Goal: Information Seeking & Learning: Learn about a topic

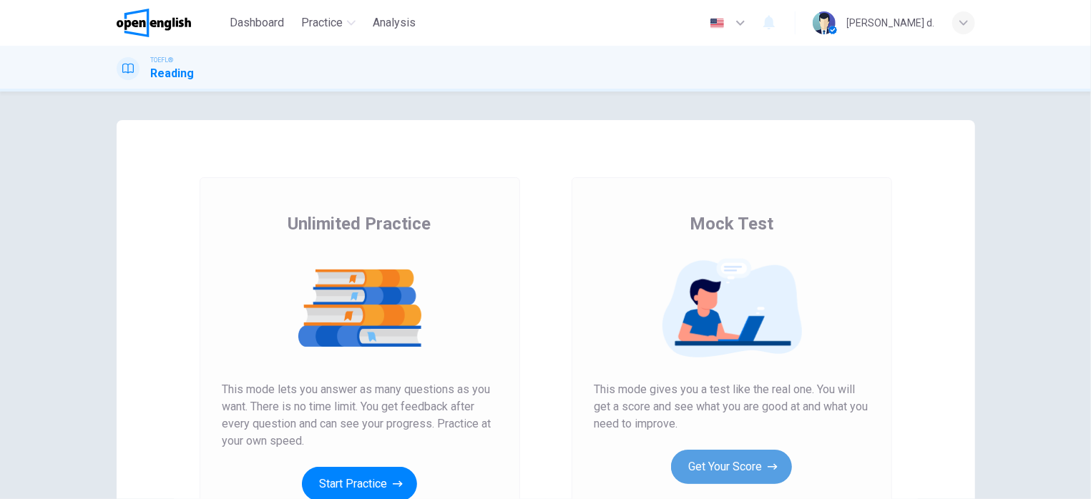
click at [741, 466] on button "Get Your Score" at bounding box center [731, 467] width 121 height 34
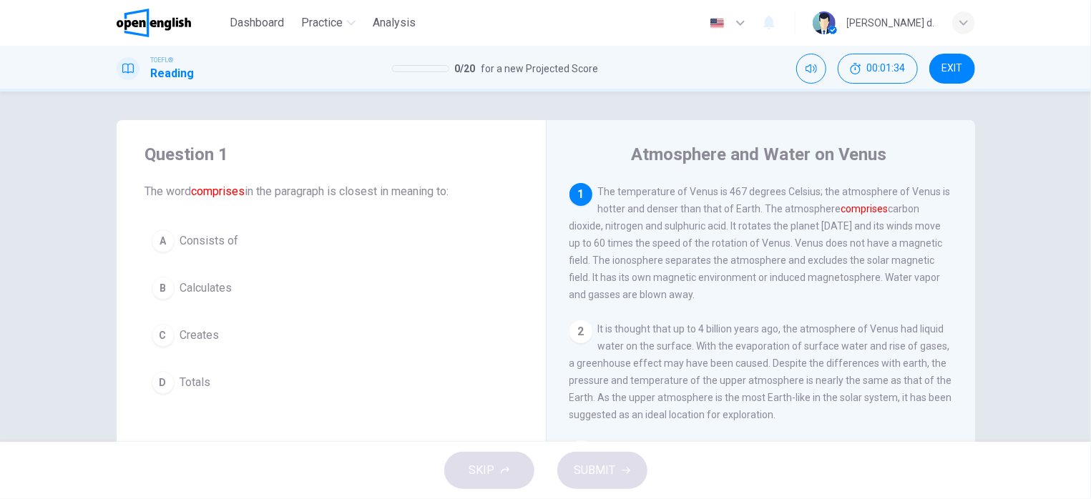
click at [225, 238] on span "Consists of" at bounding box center [209, 240] width 59 height 17
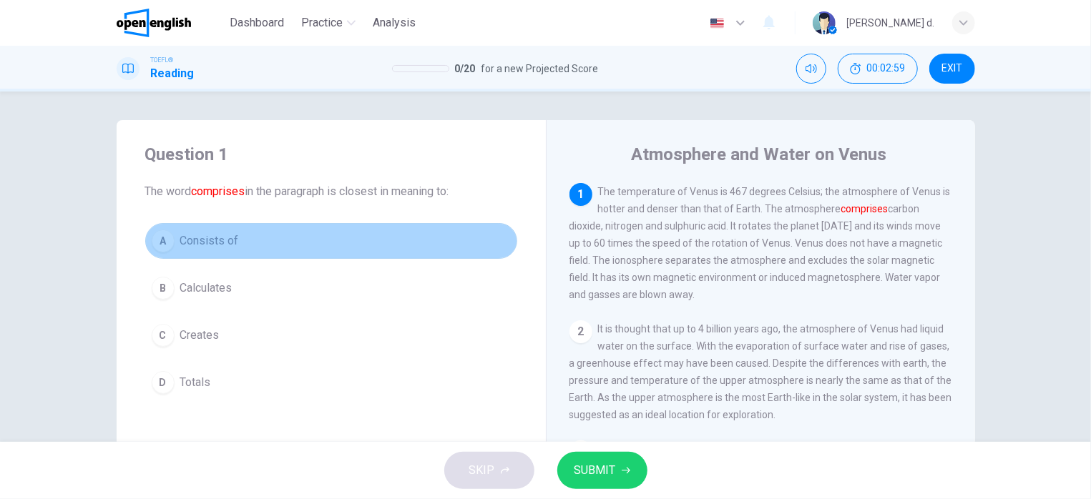
click at [240, 234] on button "A Consists of" at bounding box center [331, 241] width 372 height 36
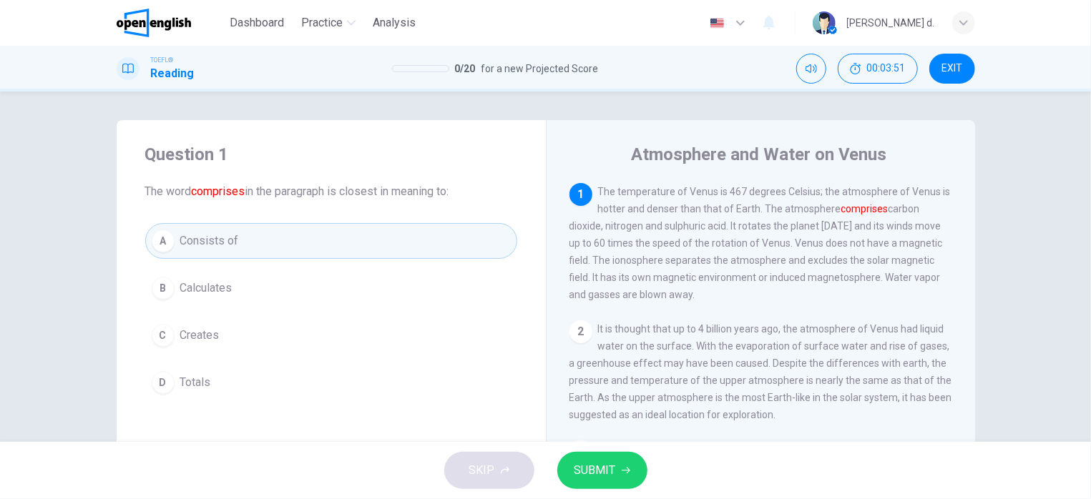
click at [240, 234] on button "A Consists of" at bounding box center [331, 241] width 372 height 36
click at [603, 474] on span "SUBMIT" at bounding box center [594, 471] width 41 height 20
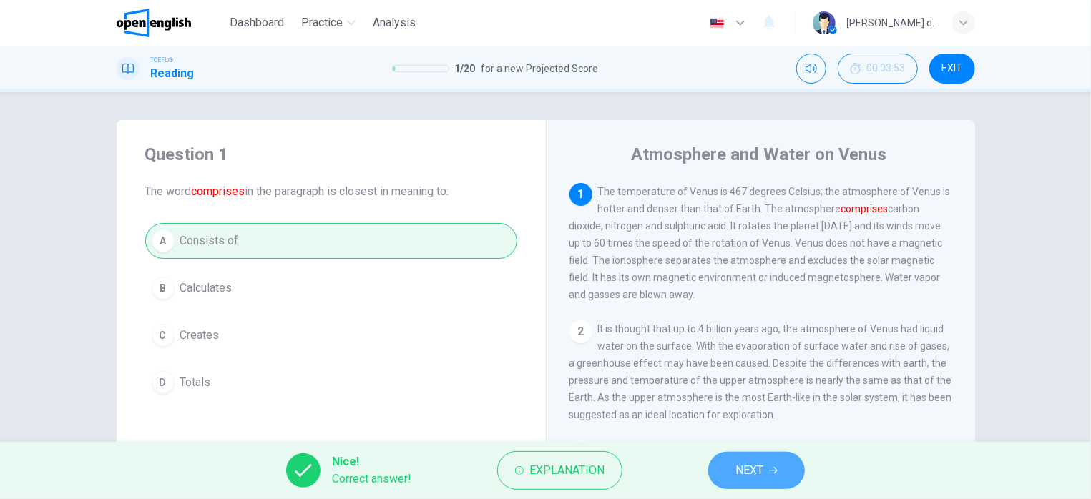
click at [775, 471] on icon "button" at bounding box center [773, 471] width 9 height 6
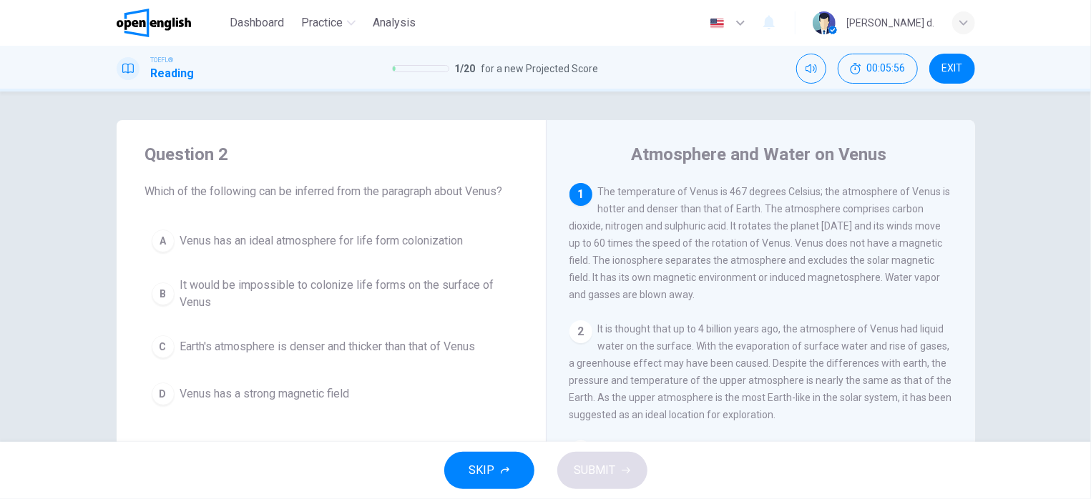
click at [357, 294] on span "It would be impossible to colonize life forms on the surface of Venus" at bounding box center [345, 294] width 330 height 34
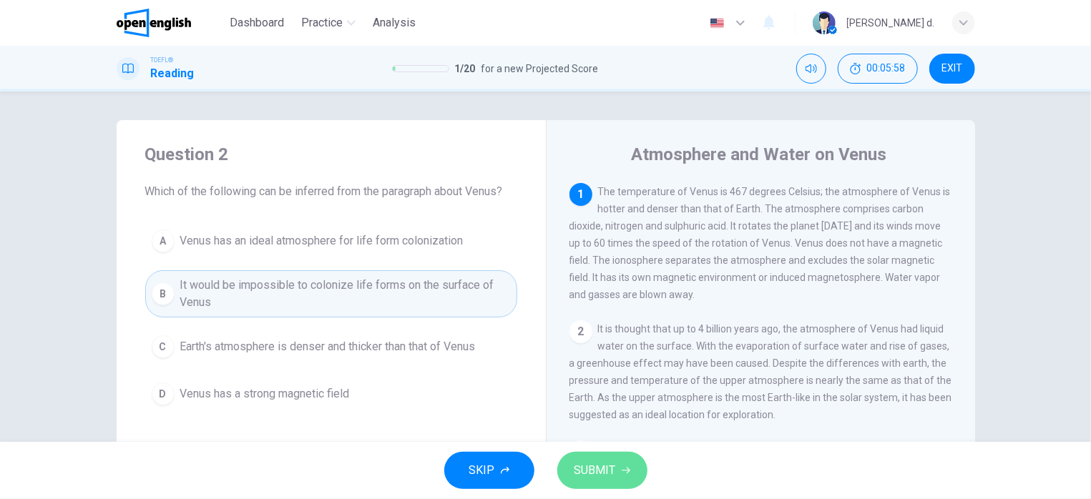
click at [582, 461] on span "SUBMIT" at bounding box center [594, 471] width 41 height 20
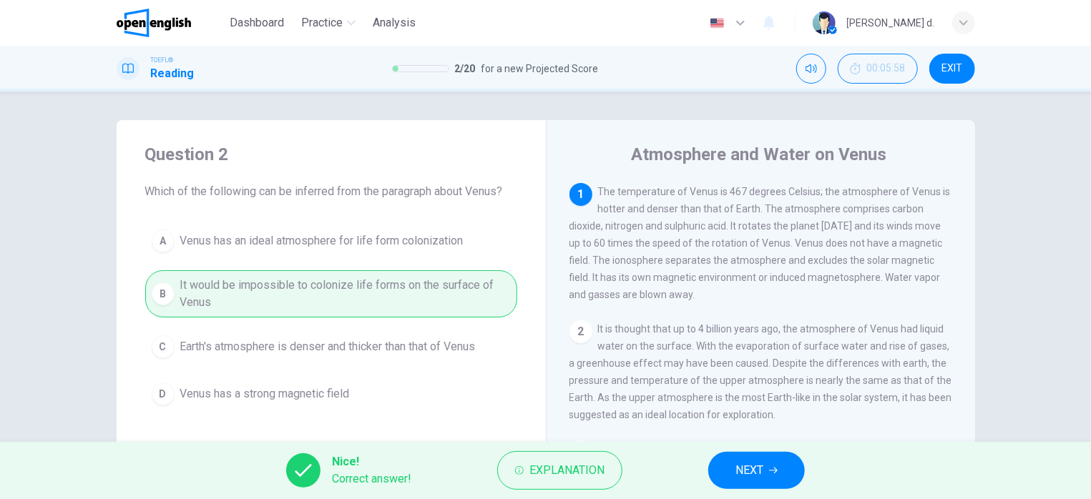
click at [763, 474] on span "NEXT" at bounding box center [749, 471] width 28 height 20
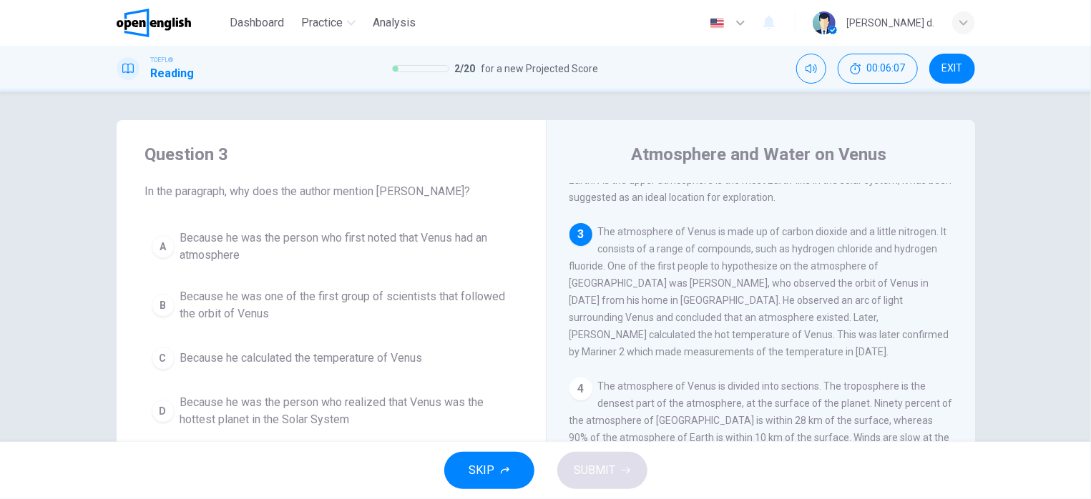
scroll to position [221, 0]
click at [363, 244] on span "Because he was the person who first noted that Venus had an atmosphere" at bounding box center [345, 247] width 330 height 34
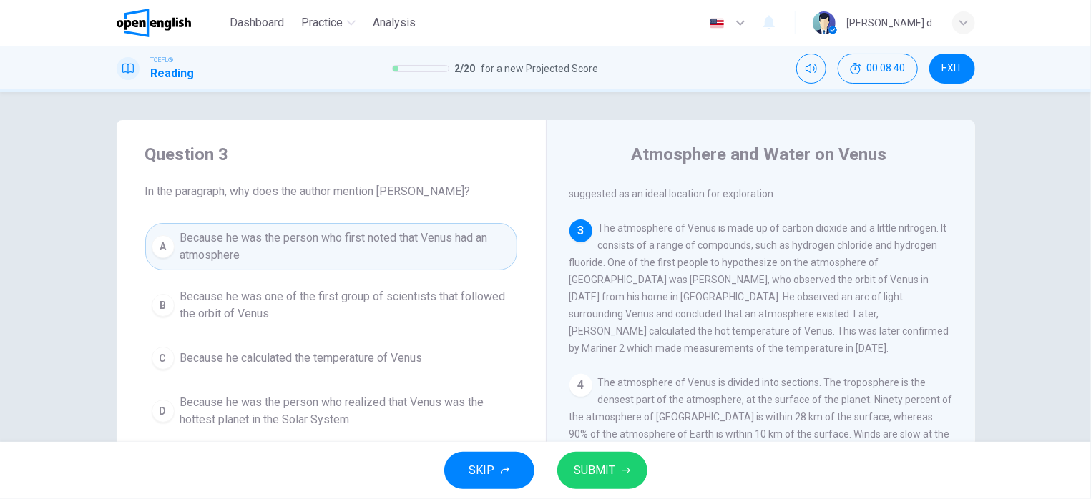
click at [594, 465] on span "SUBMIT" at bounding box center [594, 471] width 41 height 20
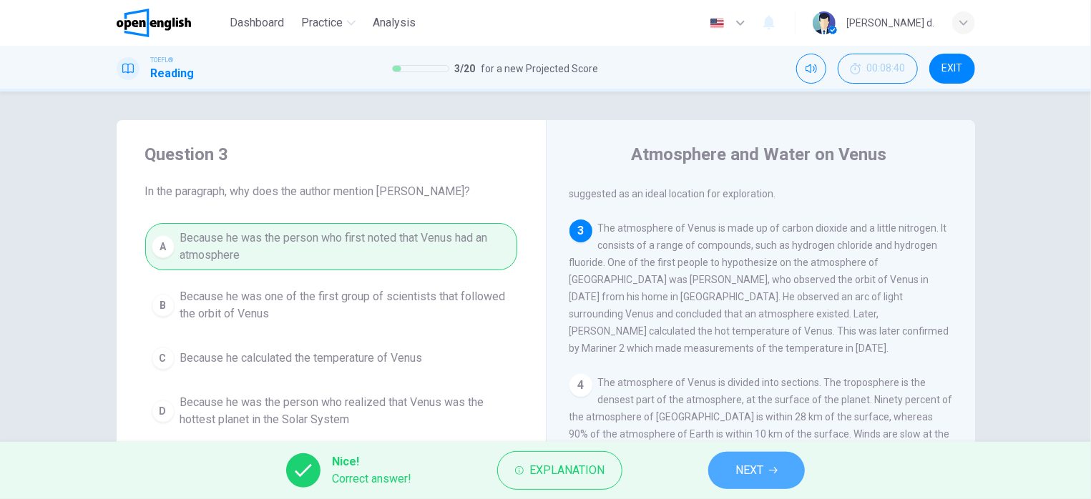
click at [767, 471] on button "NEXT" at bounding box center [756, 470] width 97 height 37
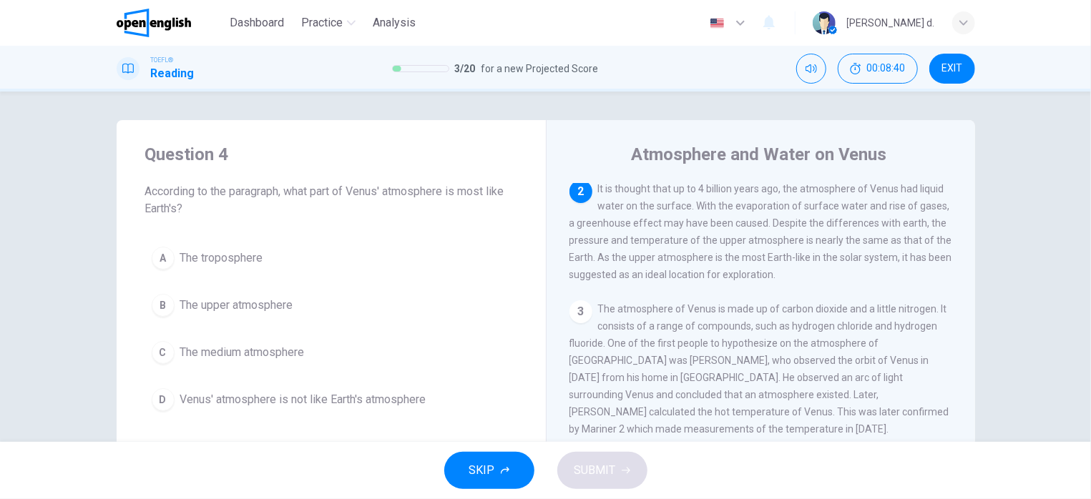
scroll to position [139, 0]
click at [232, 308] on span "The upper atmosphere" at bounding box center [236, 305] width 113 height 17
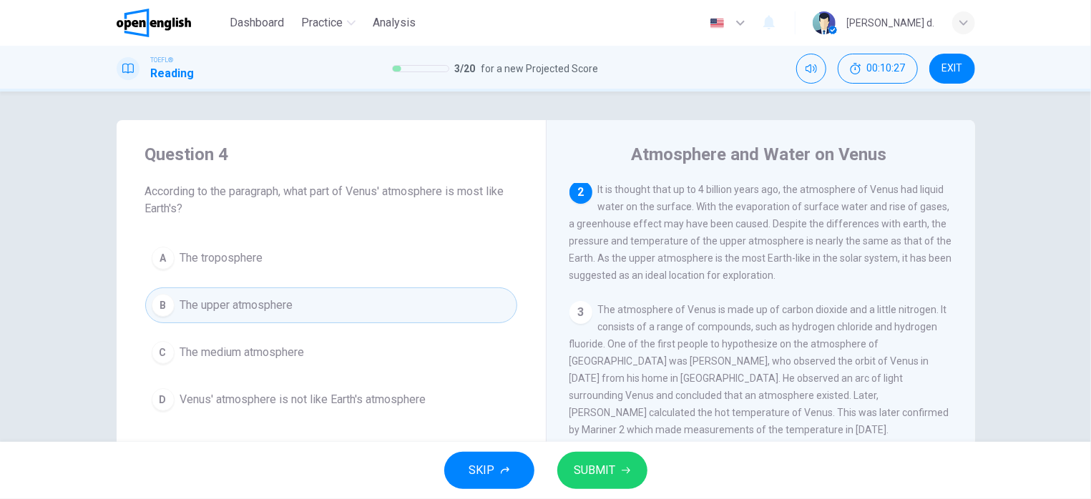
click at [590, 466] on span "SUBMIT" at bounding box center [594, 471] width 41 height 20
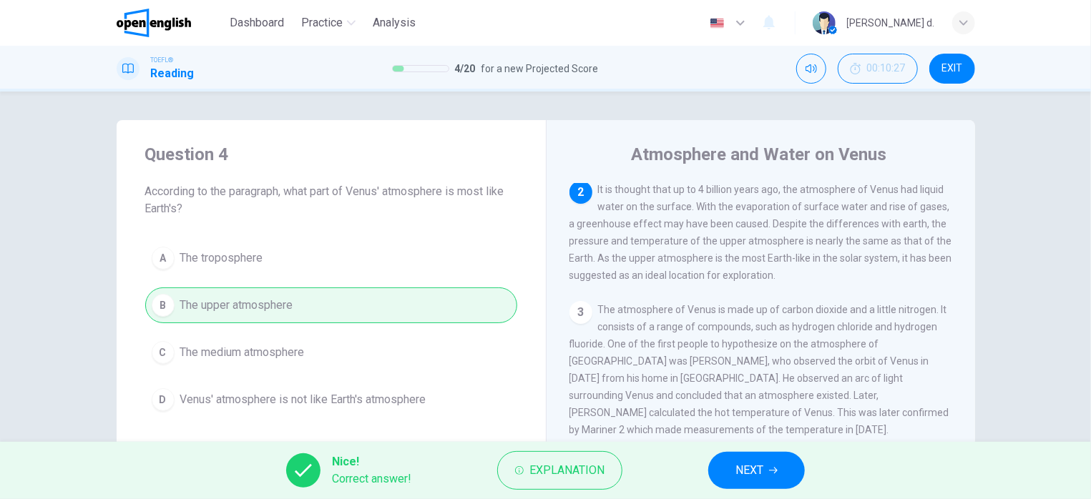
click at [792, 463] on button "NEXT" at bounding box center [756, 470] width 97 height 37
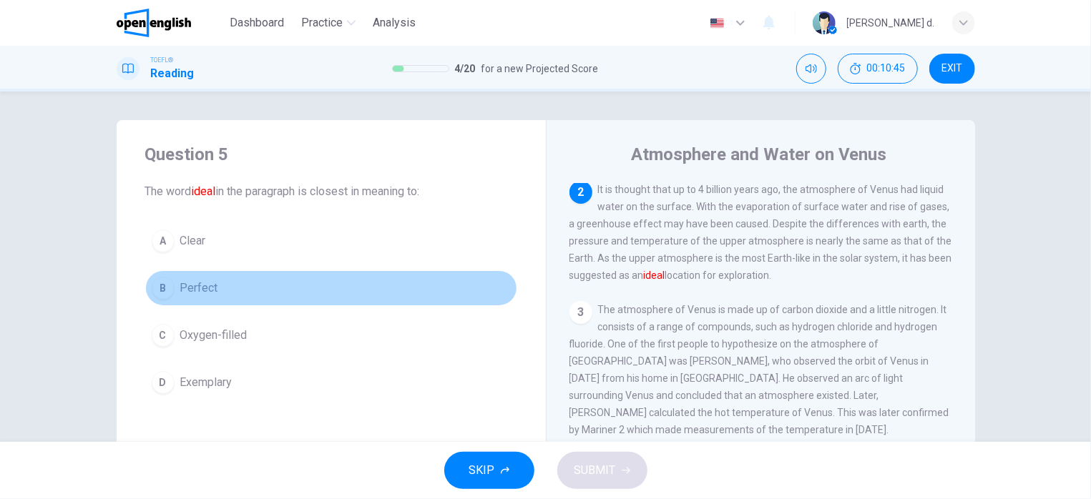
click at [200, 288] on span "Perfect" at bounding box center [199, 288] width 38 height 17
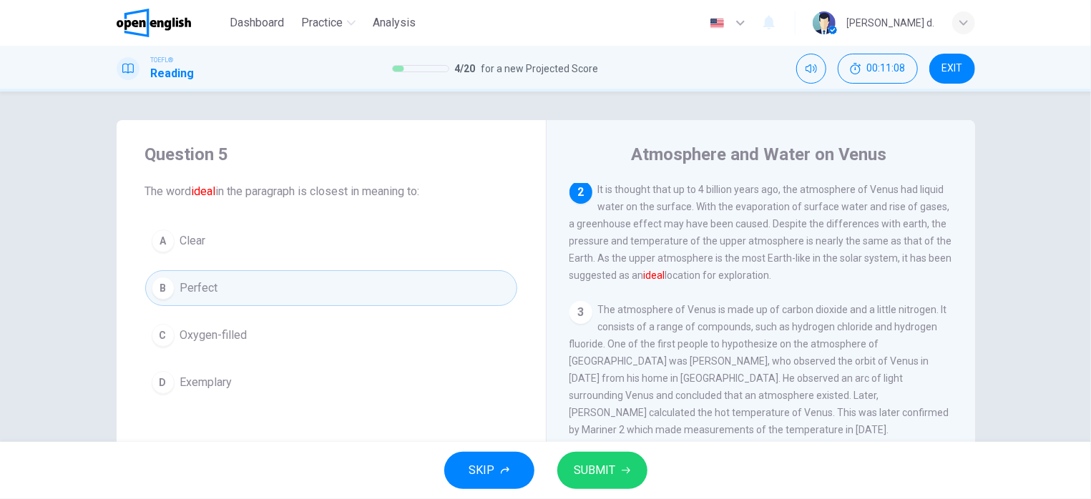
click at [617, 472] on button "SUBMIT" at bounding box center [602, 470] width 90 height 37
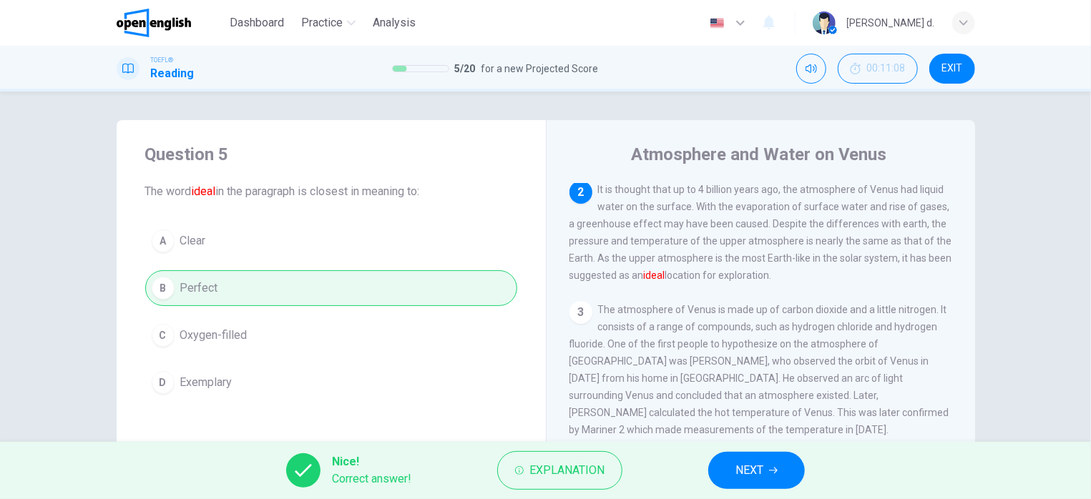
click at [780, 468] on button "NEXT" at bounding box center [756, 470] width 97 height 37
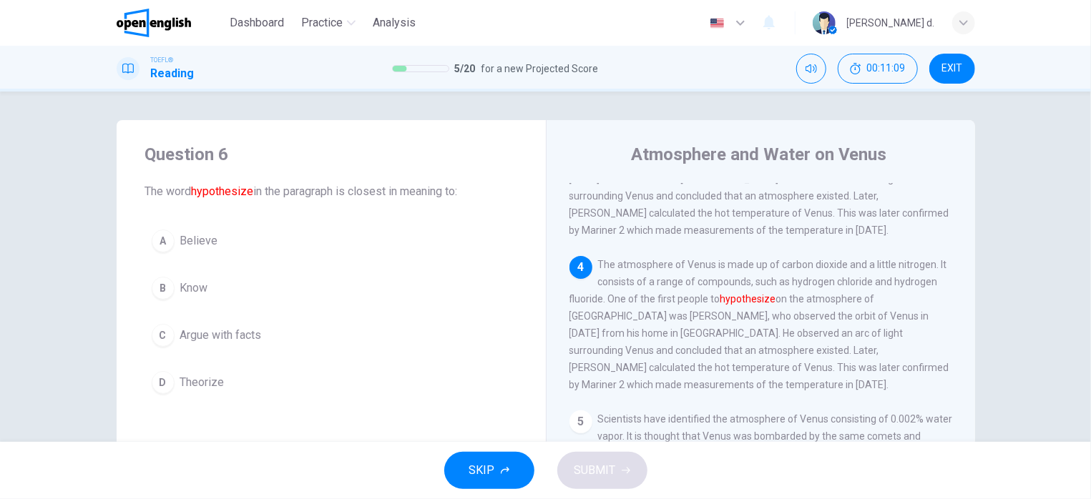
scroll to position [379, 0]
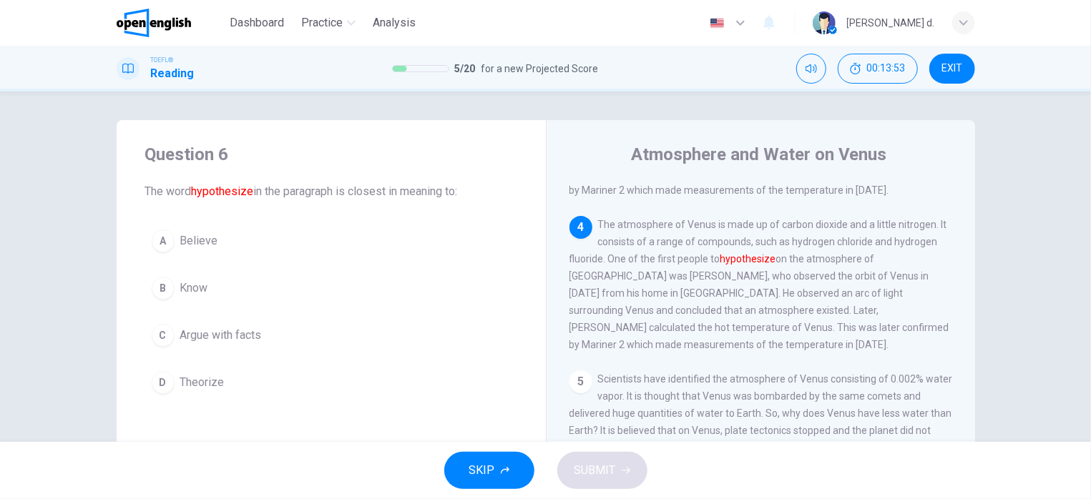
click at [186, 388] on span "Theorize" at bounding box center [202, 382] width 44 height 17
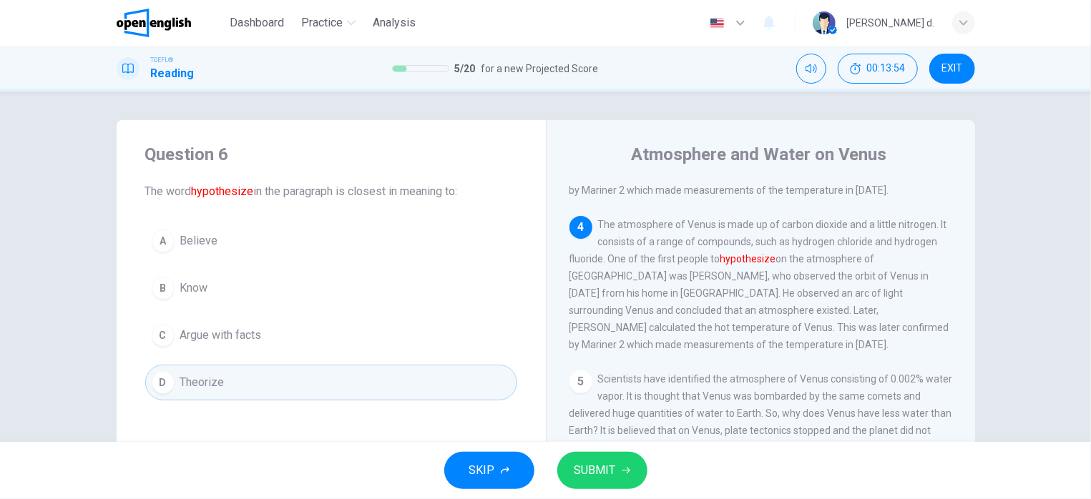
click at [600, 461] on span "SUBMIT" at bounding box center [594, 471] width 41 height 20
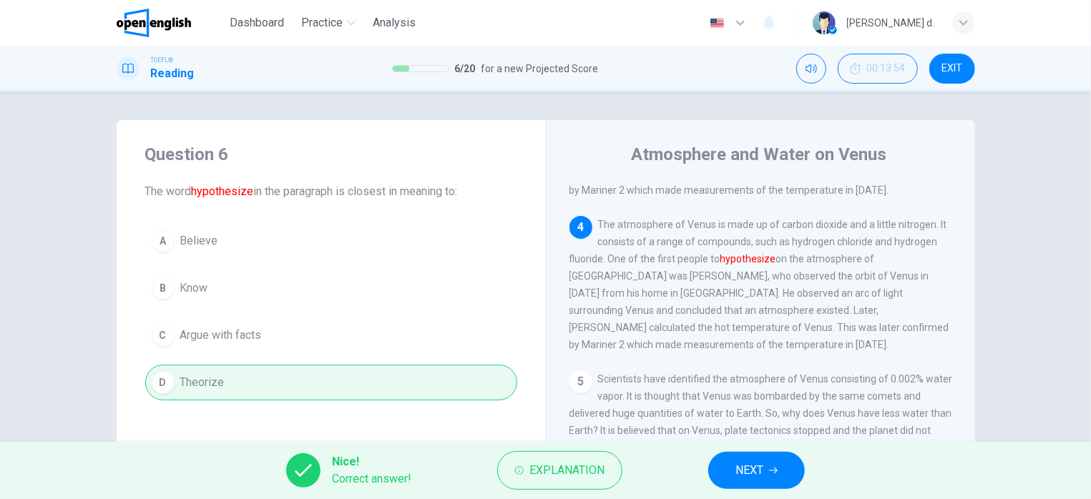
click at [740, 476] on span "NEXT" at bounding box center [749, 471] width 28 height 20
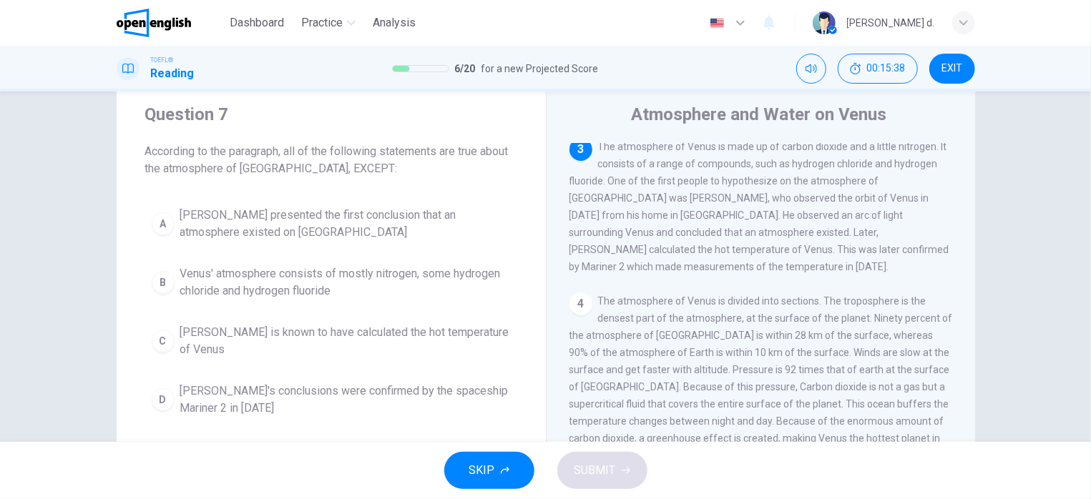
scroll to position [0, 0]
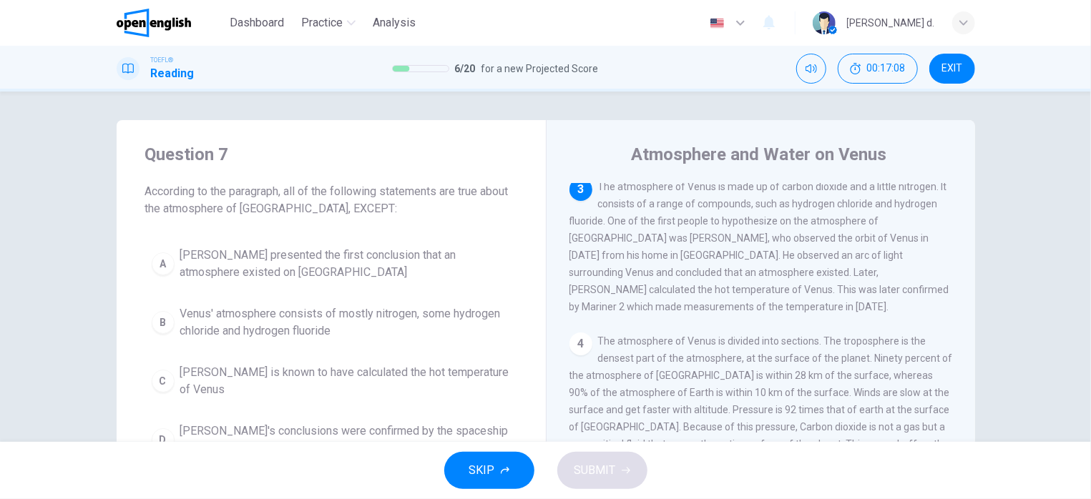
drag, startPoint x: 273, startPoint y: 275, endPoint x: 286, endPoint y: 266, distance: 15.5
click at [281, 269] on span "[PERSON_NAME] presented the first conclusion that an atmosphere existed on [GEO…" at bounding box center [345, 264] width 330 height 34
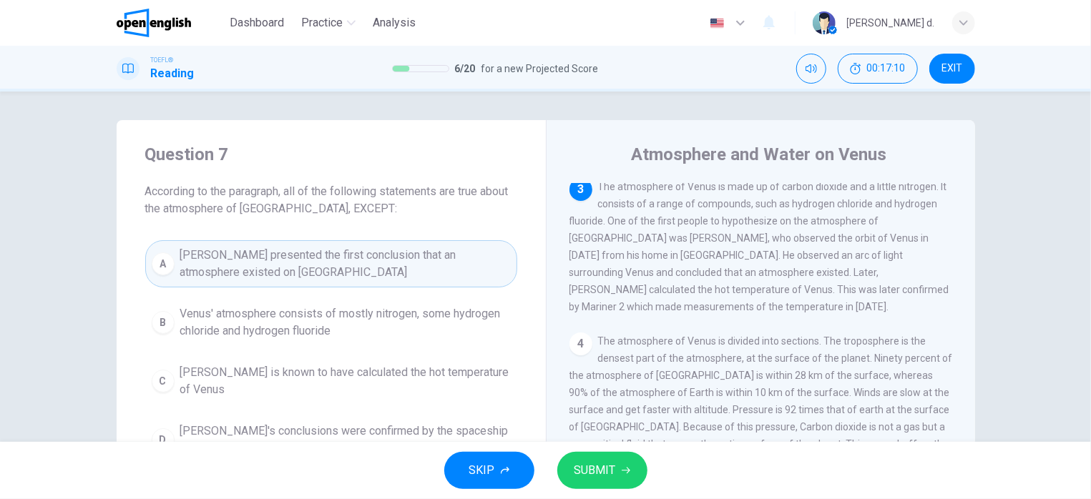
click at [573, 466] on button "SUBMIT" at bounding box center [602, 470] width 90 height 37
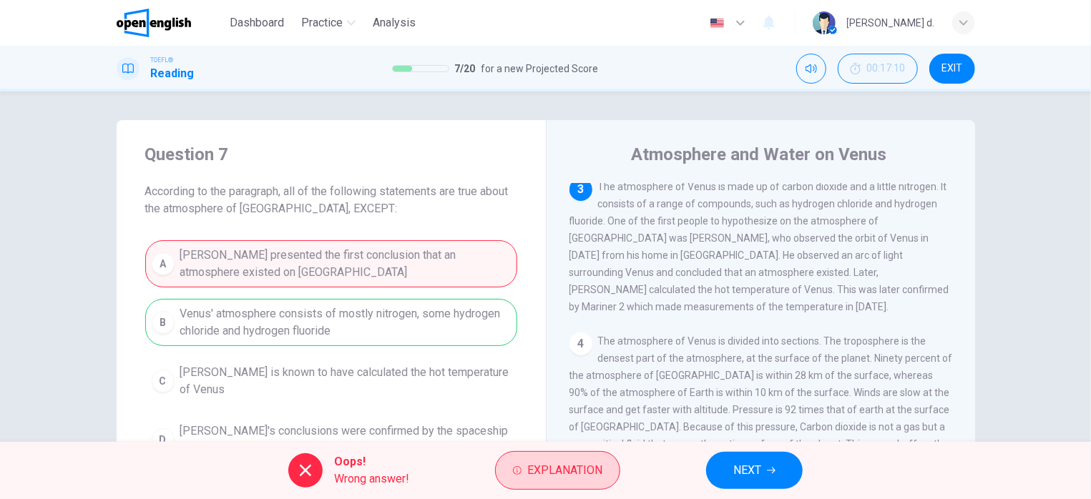
click at [563, 464] on span "Explanation" at bounding box center [564, 471] width 75 height 20
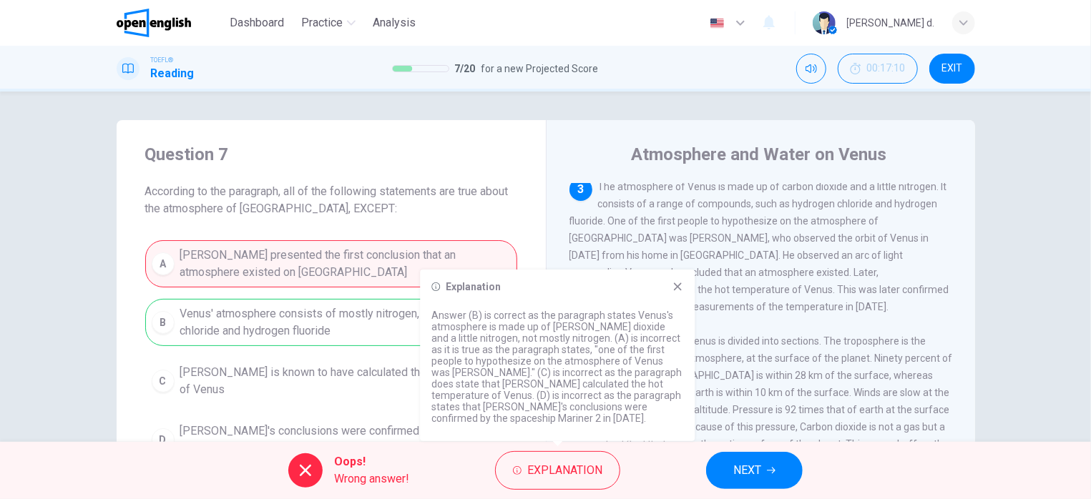
click at [730, 464] on button "NEXT" at bounding box center [754, 470] width 97 height 37
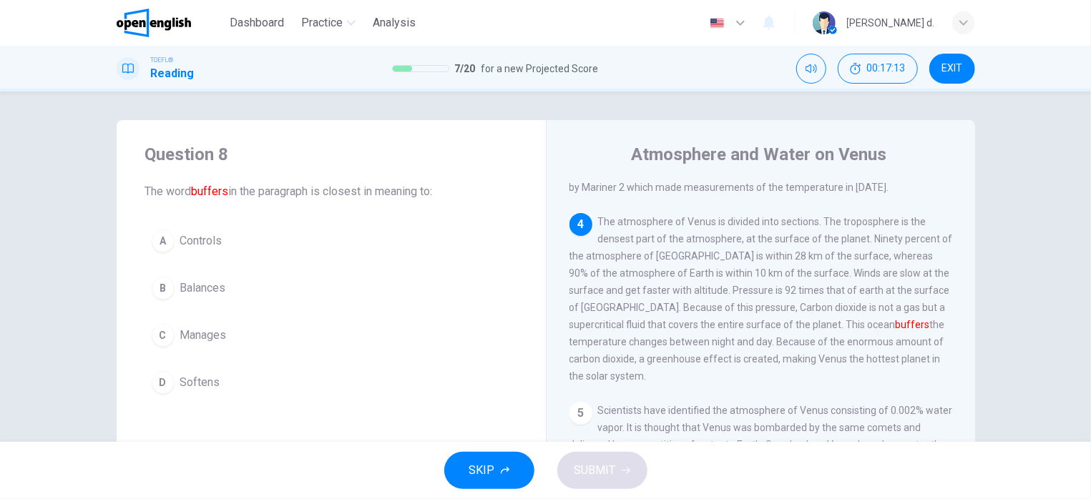
scroll to position [414, 0]
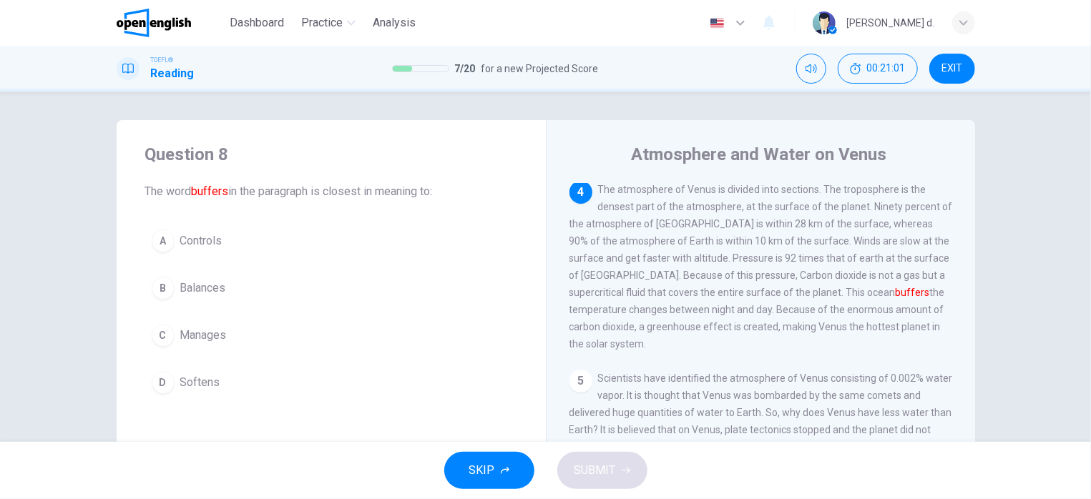
click at [212, 288] on span "Balances" at bounding box center [203, 288] width 46 height 17
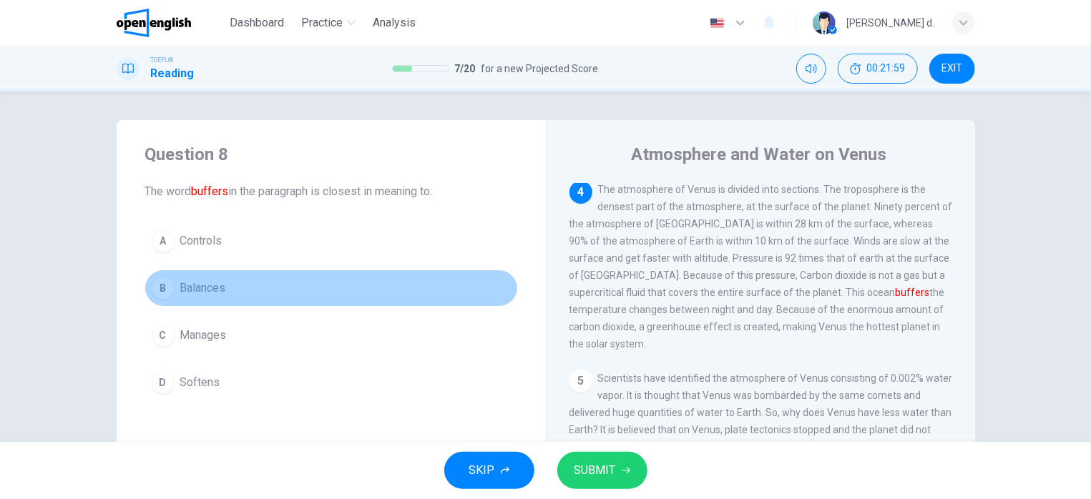
click at [210, 289] on span "Balances" at bounding box center [203, 288] width 46 height 17
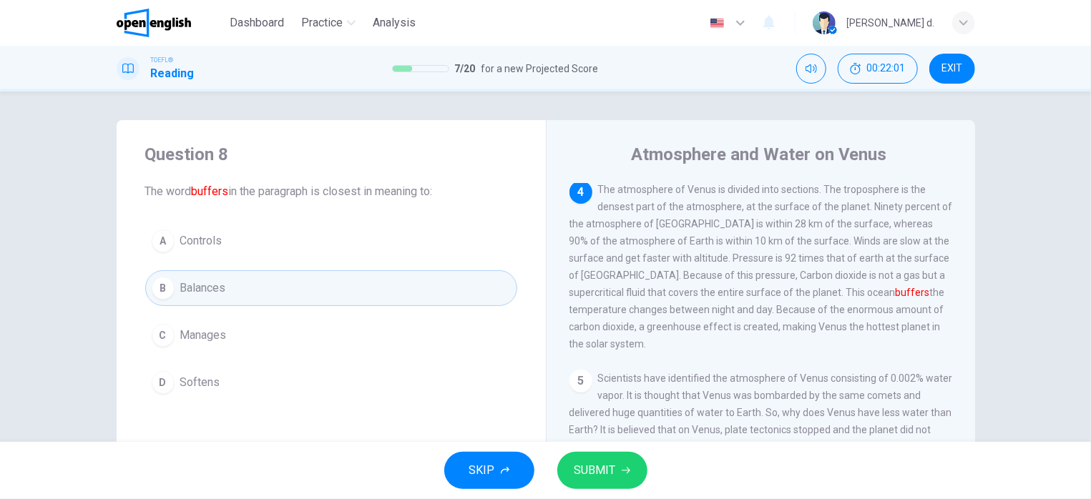
click at [623, 478] on button "SUBMIT" at bounding box center [602, 470] width 90 height 37
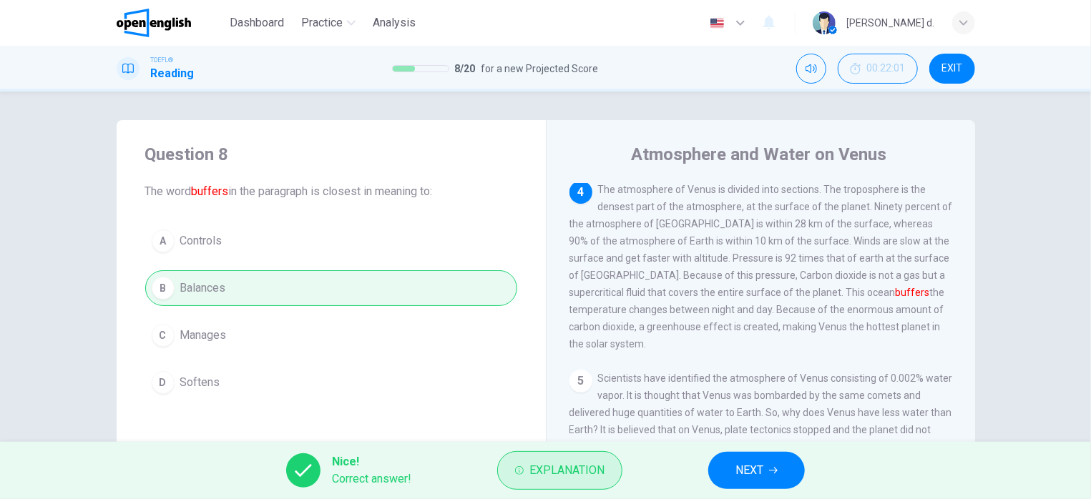
click at [609, 475] on button "Explanation" at bounding box center [559, 470] width 125 height 39
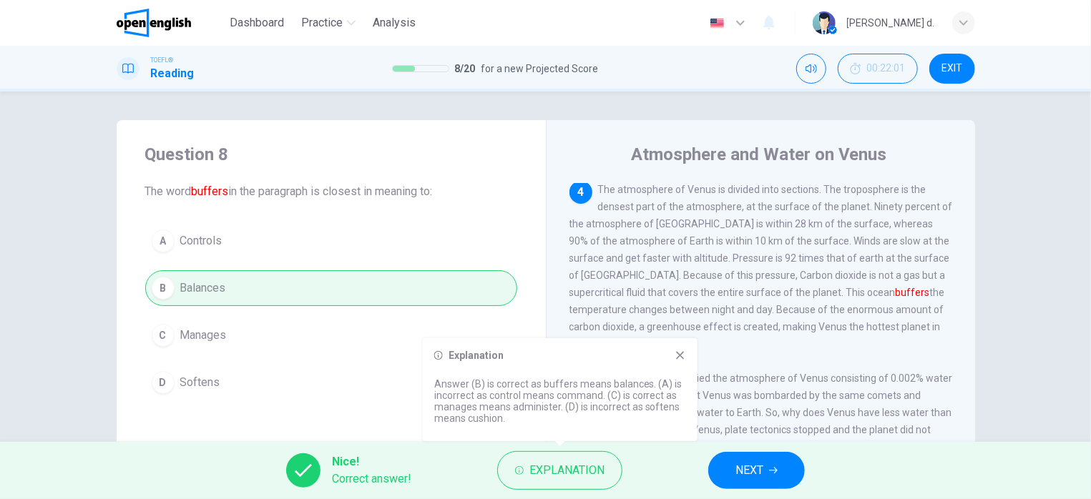
click at [758, 476] on span "NEXT" at bounding box center [749, 471] width 28 height 20
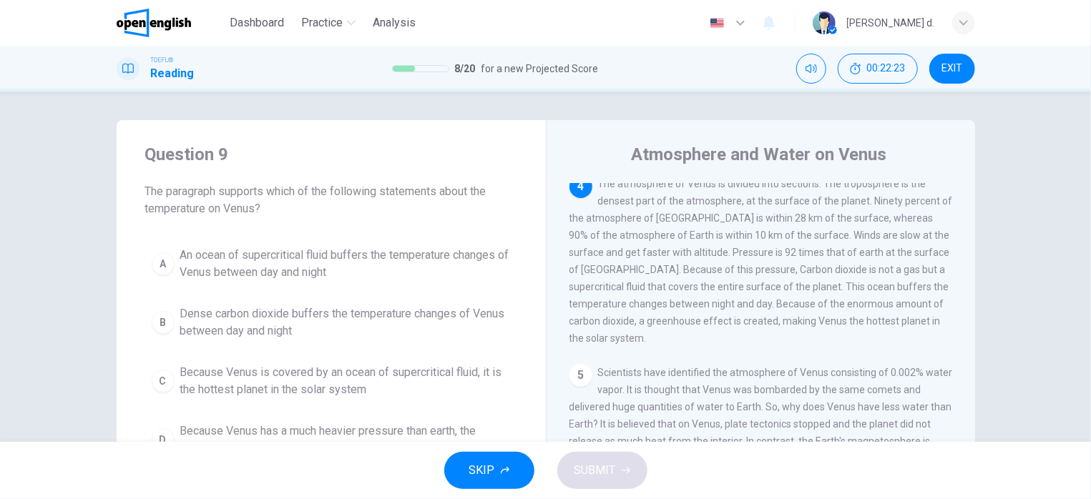
scroll to position [86, 0]
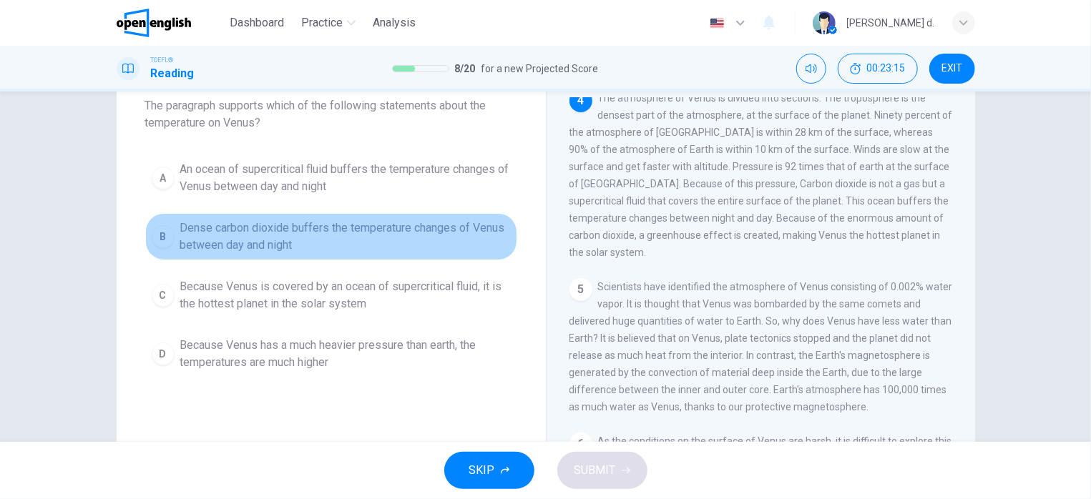
click at [276, 242] on span "Dense carbon dioxide buffers the temperature changes of Venus between day and n…" at bounding box center [345, 237] width 330 height 34
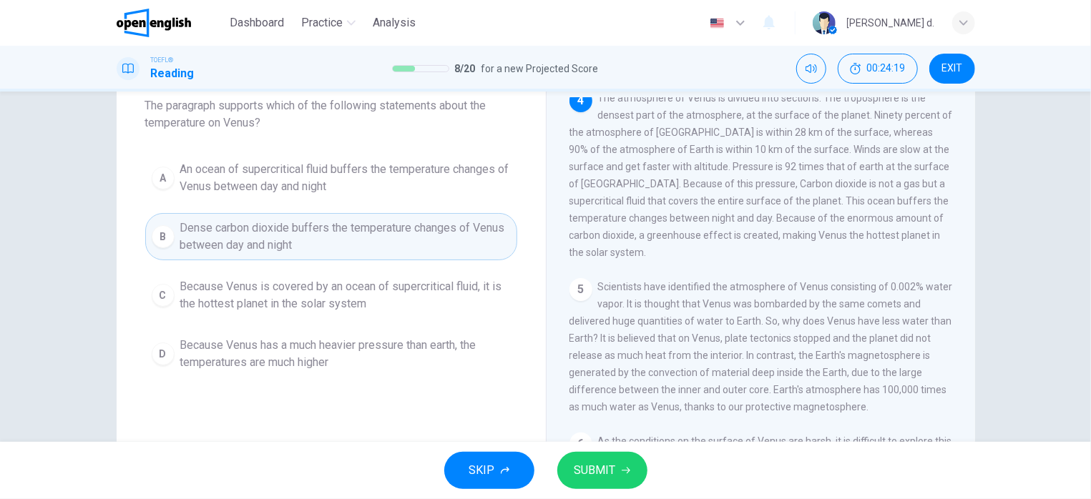
click at [458, 177] on span "An ocean of supercritical fluid buffers the temperature changes of Venus betwee…" at bounding box center [345, 178] width 330 height 34
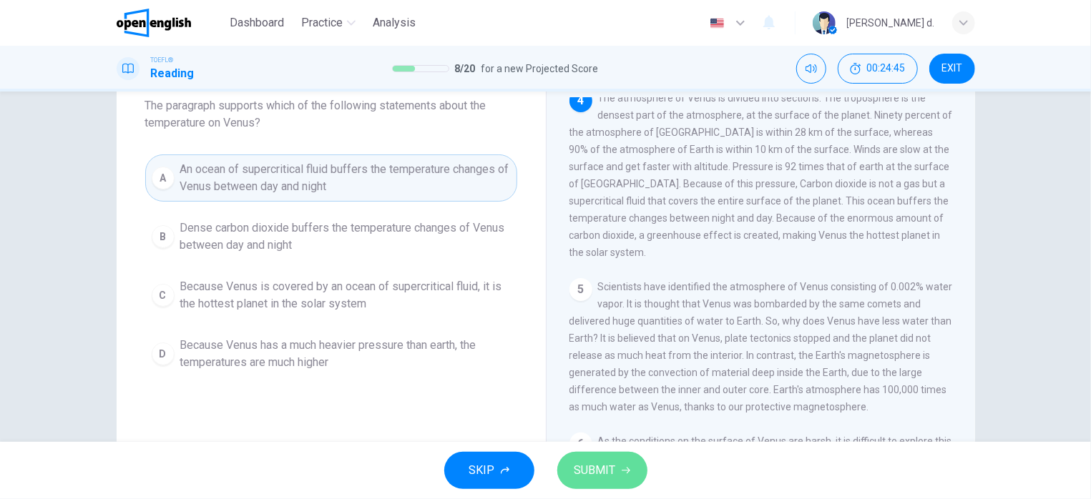
click at [616, 457] on button "SUBMIT" at bounding box center [602, 470] width 90 height 37
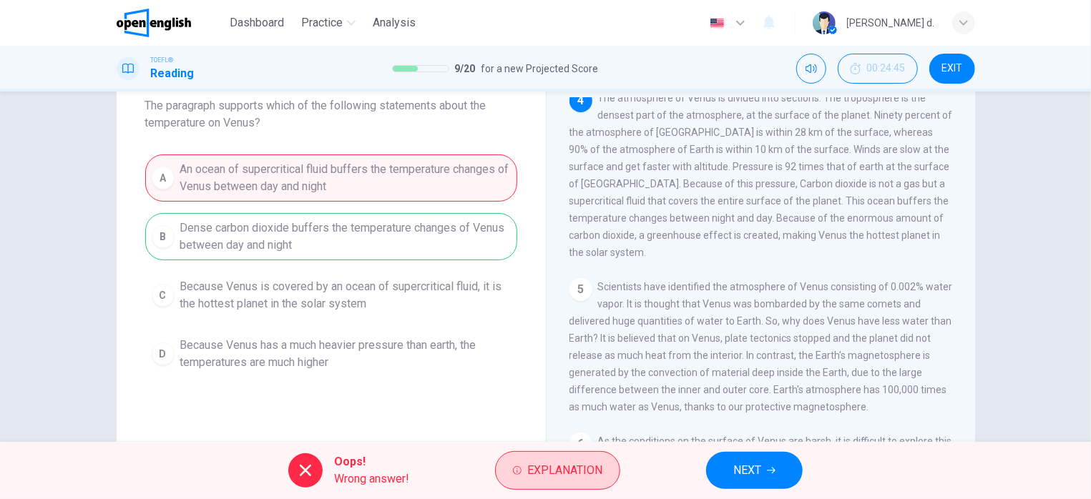
click at [587, 458] on button "Explanation" at bounding box center [557, 470] width 125 height 39
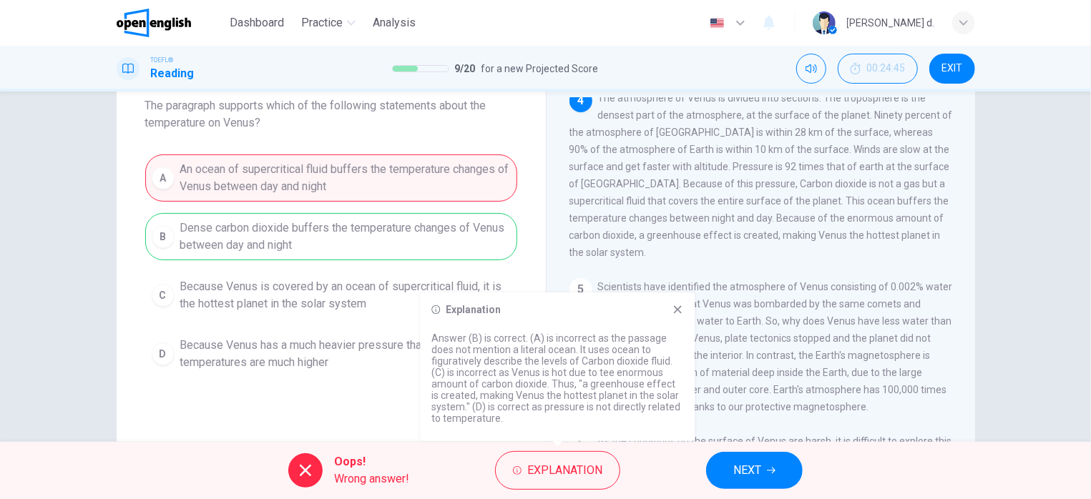
click at [725, 465] on button "NEXT" at bounding box center [754, 470] width 97 height 37
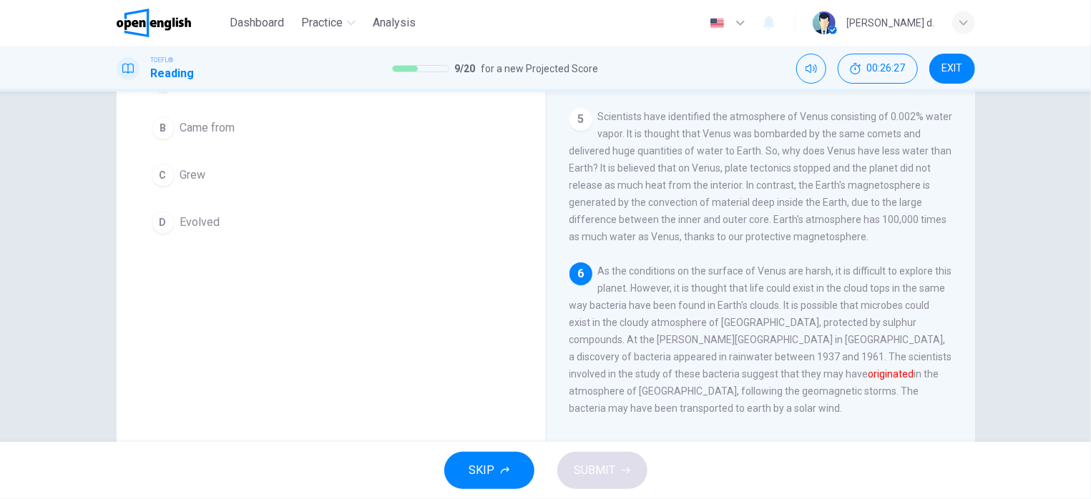
scroll to position [118, 0]
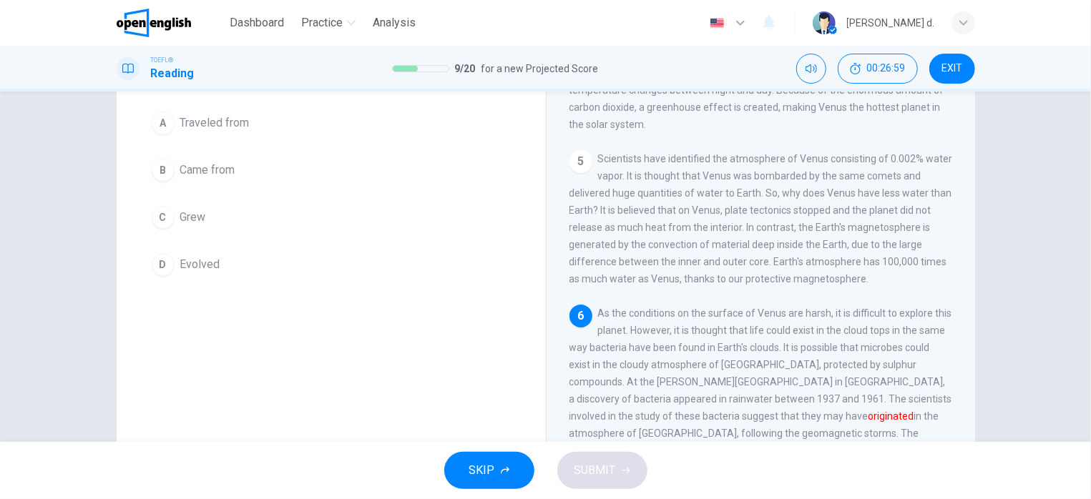
click at [226, 172] on span "Came from" at bounding box center [207, 170] width 55 height 17
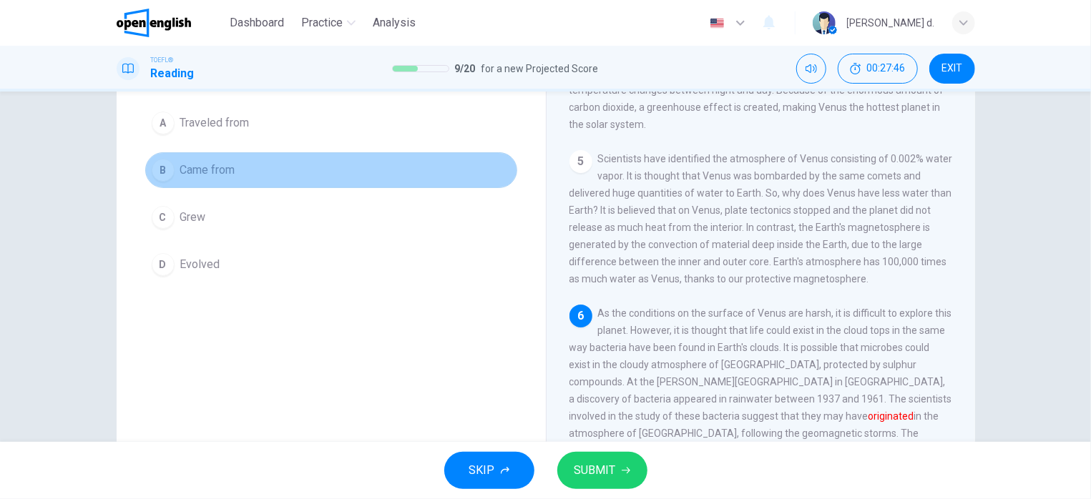
click at [226, 170] on span "Came from" at bounding box center [207, 170] width 55 height 17
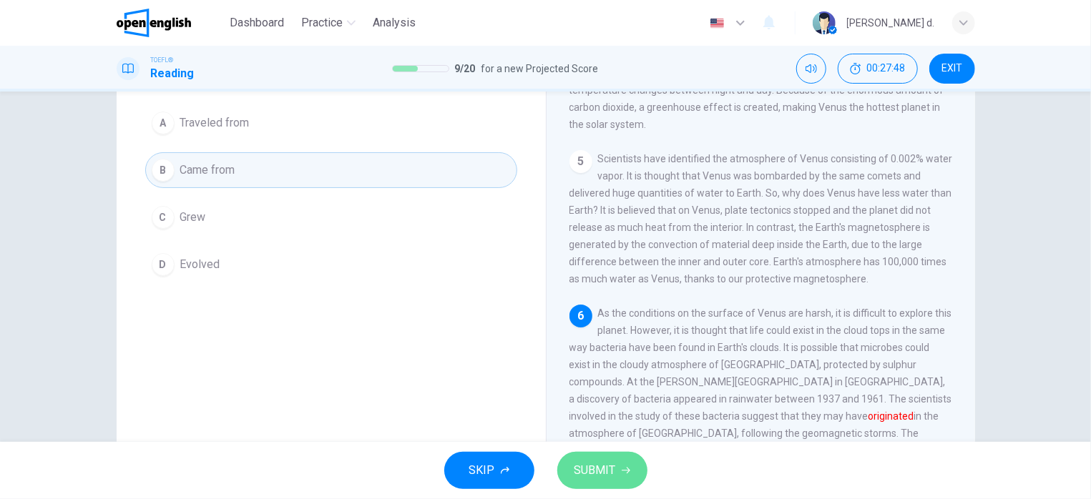
click at [608, 472] on span "SUBMIT" at bounding box center [594, 471] width 41 height 20
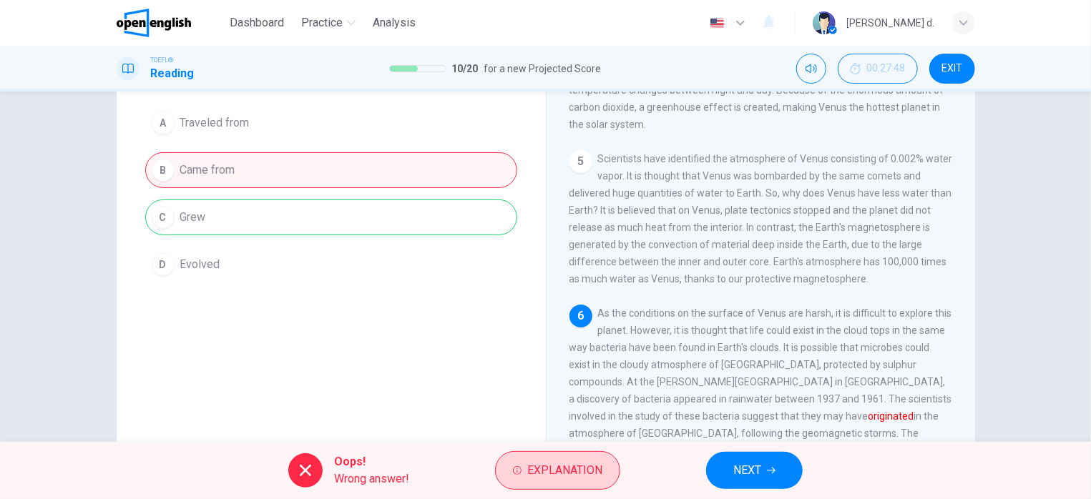
click at [570, 459] on button "Explanation" at bounding box center [557, 470] width 125 height 39
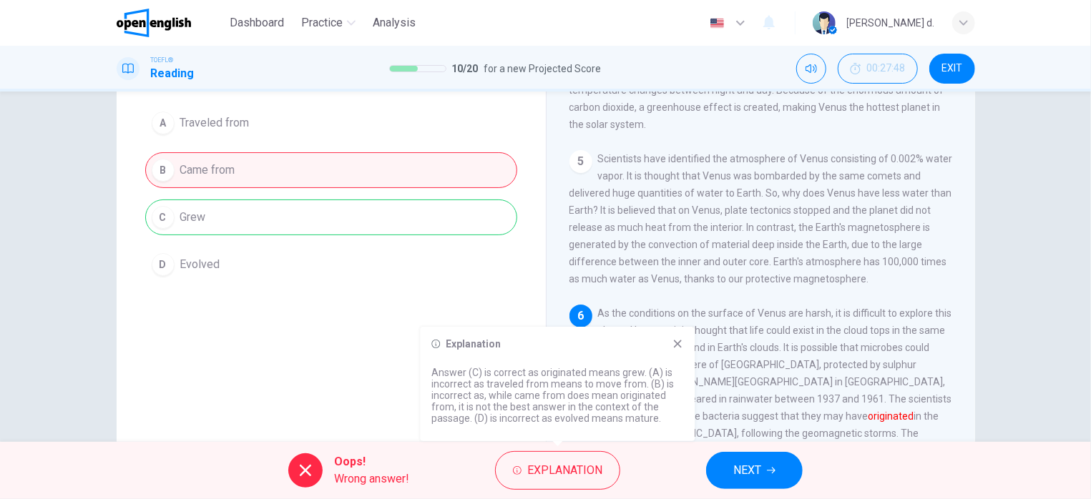
click at [672, 342] on div "Explanation" at bounding box center [557, 343] width 252 height 11
click at [682, 342] on icon at bounding box center [677, 343] width 11 height 11
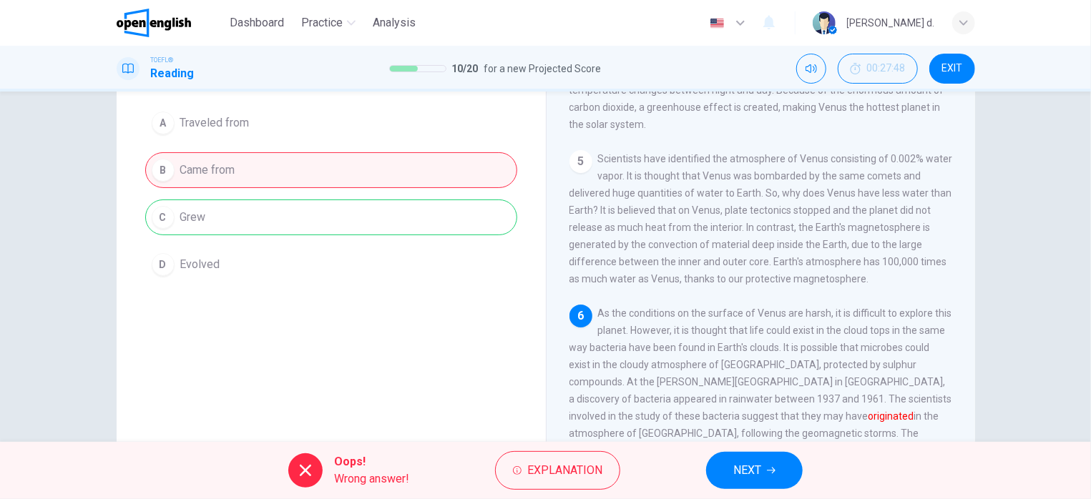
click at [747, 471] on span "NEXT" at bounding box center [747, 471] width 28 height 20
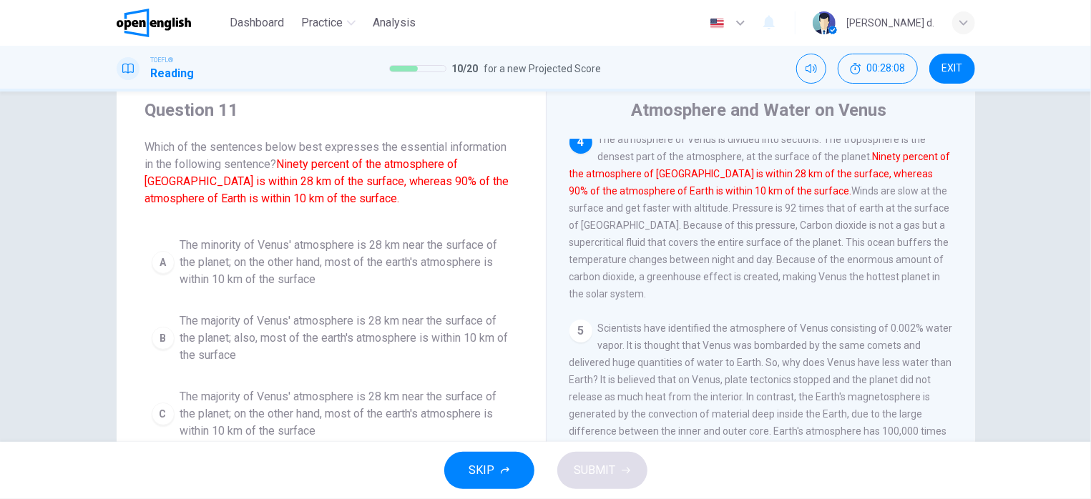
scroll to position [86, 0]
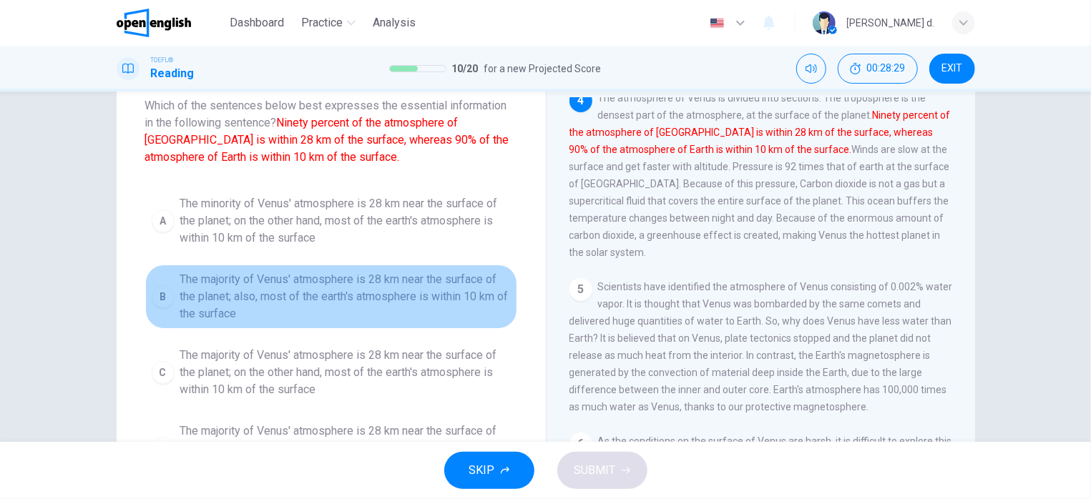
click at [315, 295] on span "The majority of Venus' atmosphere is 28 km near the surface of the planet; also…" at bounding box center [345, 297] width 330 height 52
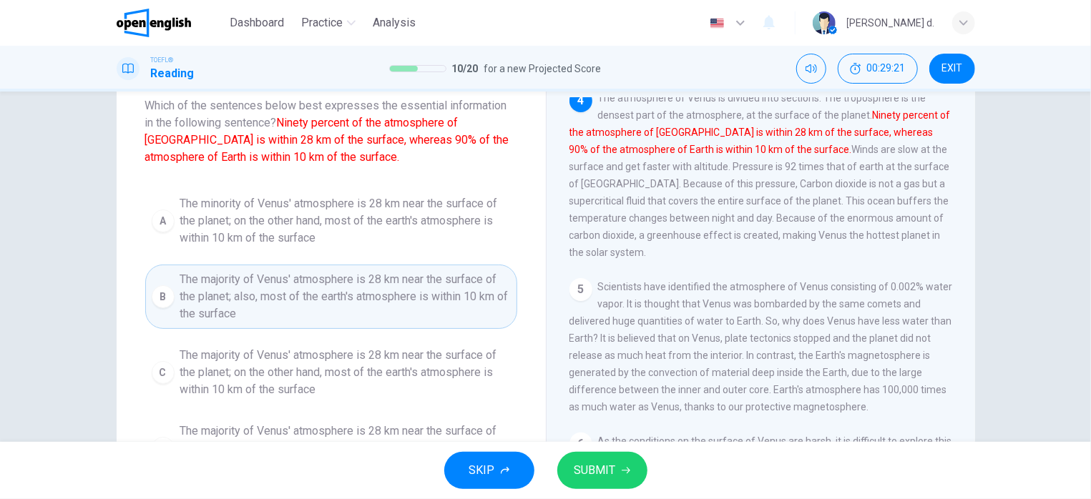
click at [454, 370] on span "The majority of Venus' atmosphere is 28 km near the surface of the planet; on t…" at bounding box center [345, 373] width 330 height 52
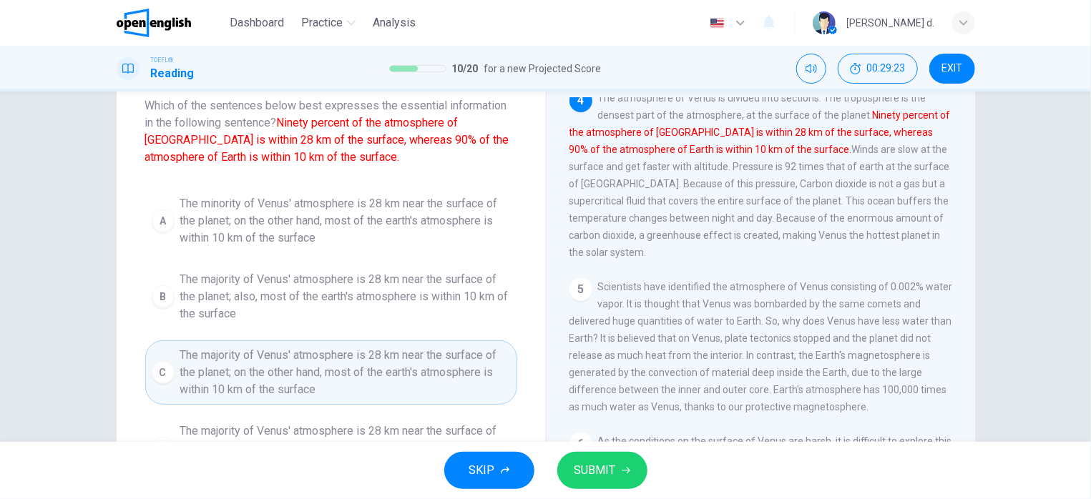
click at [618, 469] on button "SUBMIT" at bounding box center [602, 470] width 90 height 37
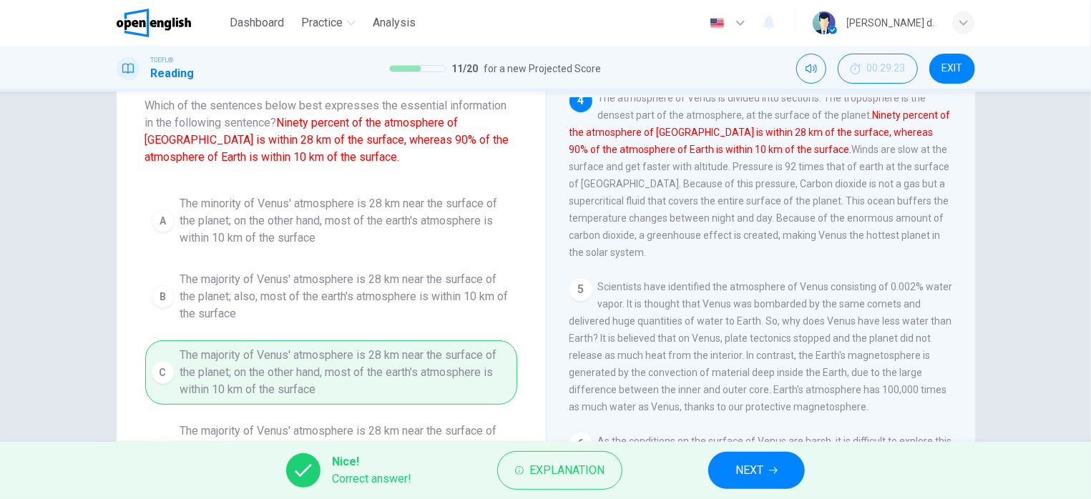
click at [739, 468] on span "NEXT" at bounding box center [749, 471] width 28 height 20
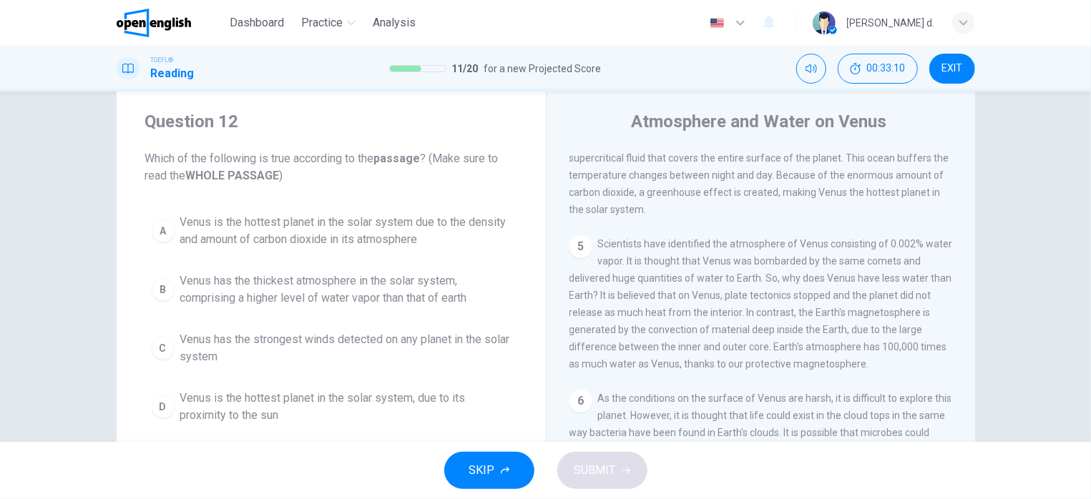
scroll to position [31, 0]
click at [317, 353] on span "Venus has the strongest winds detected on any planet in the solar system" at bounding box center [345, 350] width 330 height 34
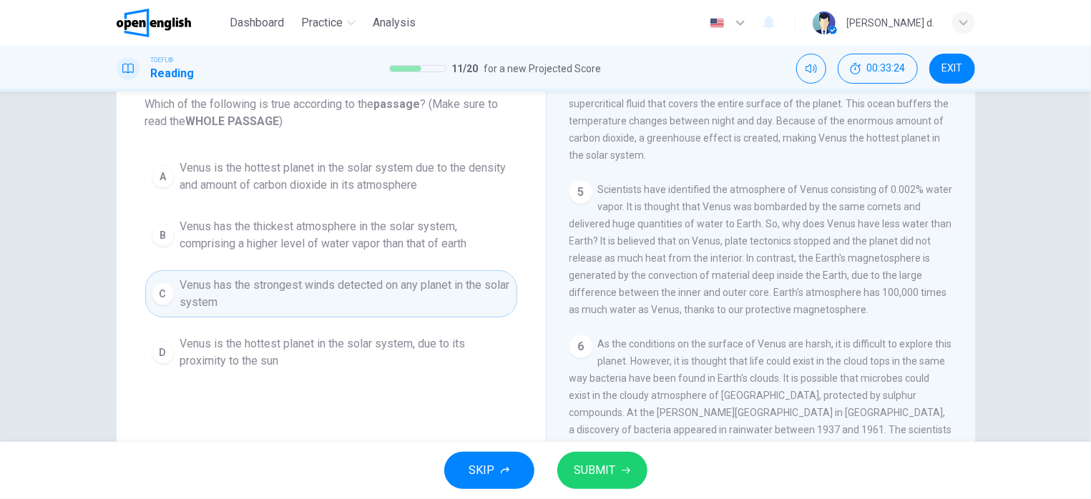
scroll to position [118, 0]
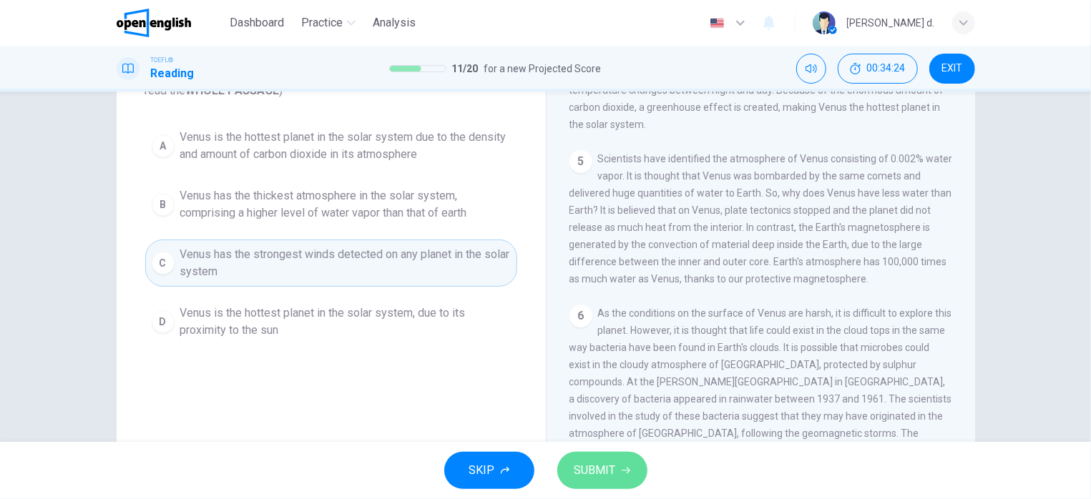
drag, startPoint x: 619, startPoint y: 481, endPoint x: 605, endPoint y: 437, distance: 45.7
click at [612, 479] on button "SUBMIT" at bounding box center [602, 470] width 90 height 37
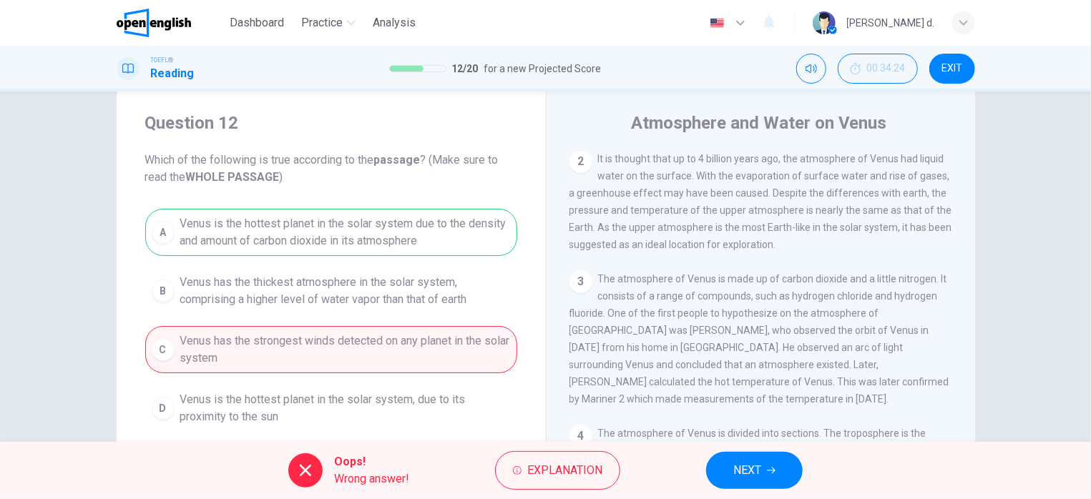
scroll to position [104, 0]
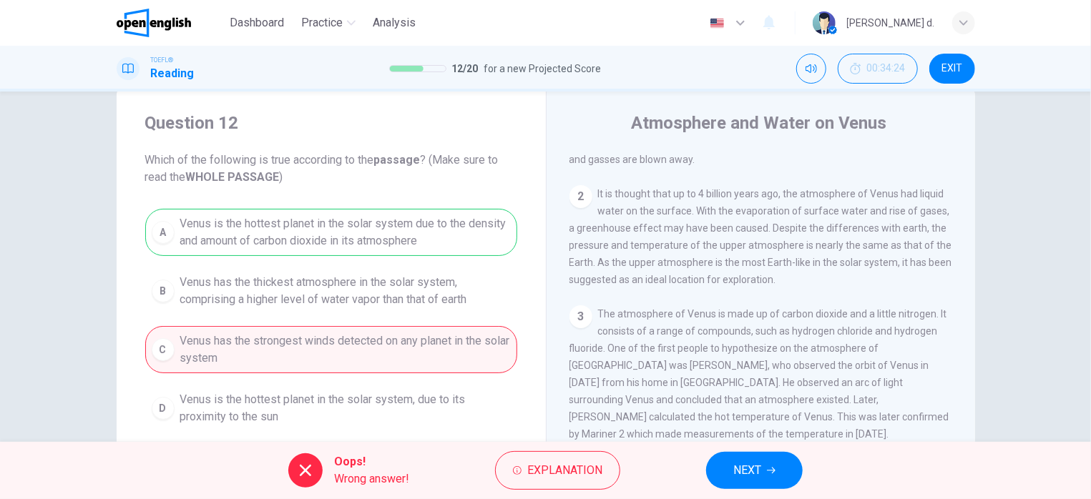
click at [745, 469] on span "NEXT" at bounding box center [747, 471] width 28 height 20
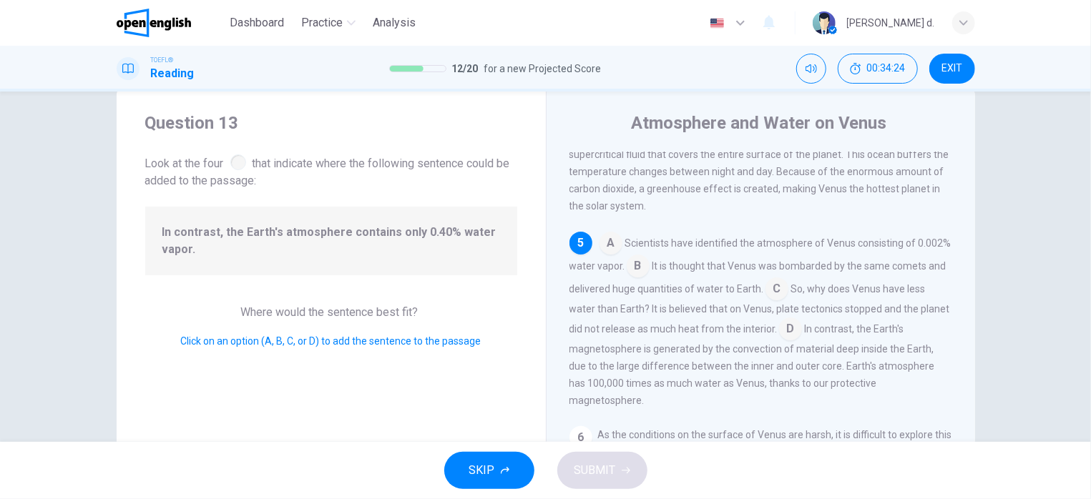
scroll to position [522, 0]
click at [650, 277] on input at bounding box center [638, 266] width 23 height 23
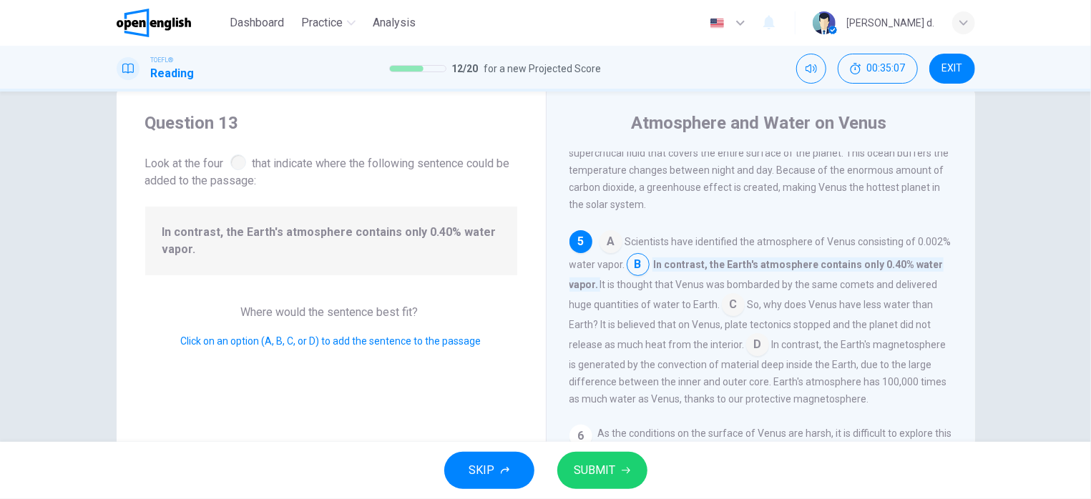
click at [622, 468] on icon "button" at bounding box center [626, 470] width 9 height 9
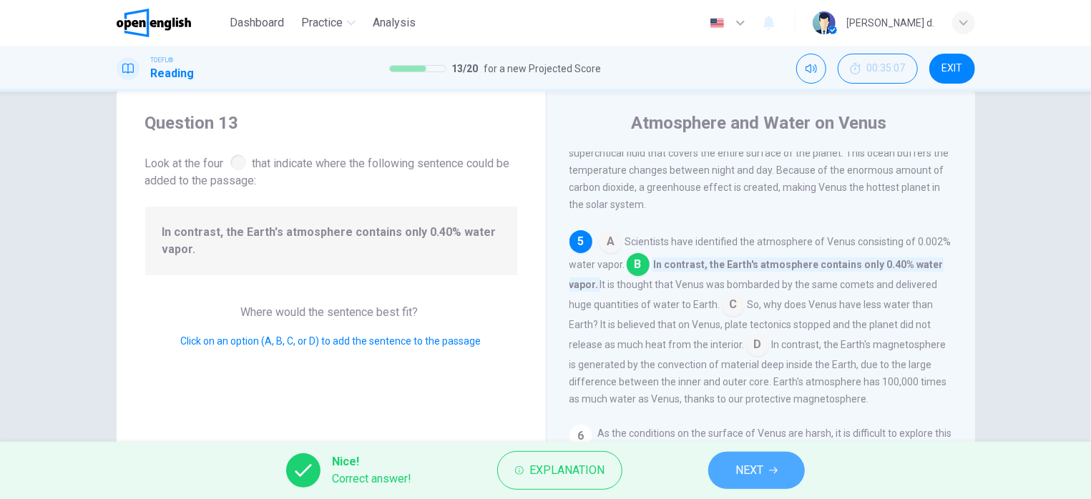
click at [791, 466] on button "NEXT" at bounding box center [756, 470] width 97 height 37
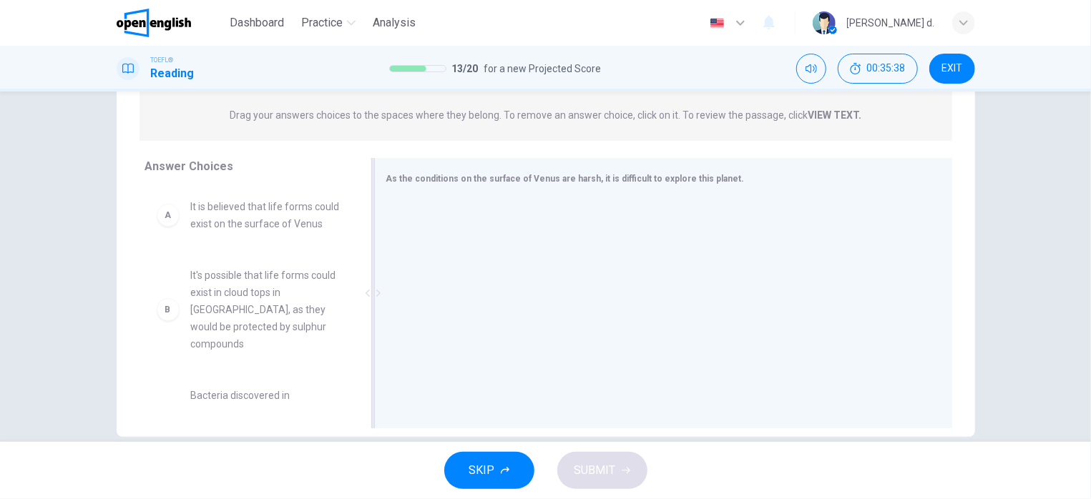
scroll to position [204, 0]
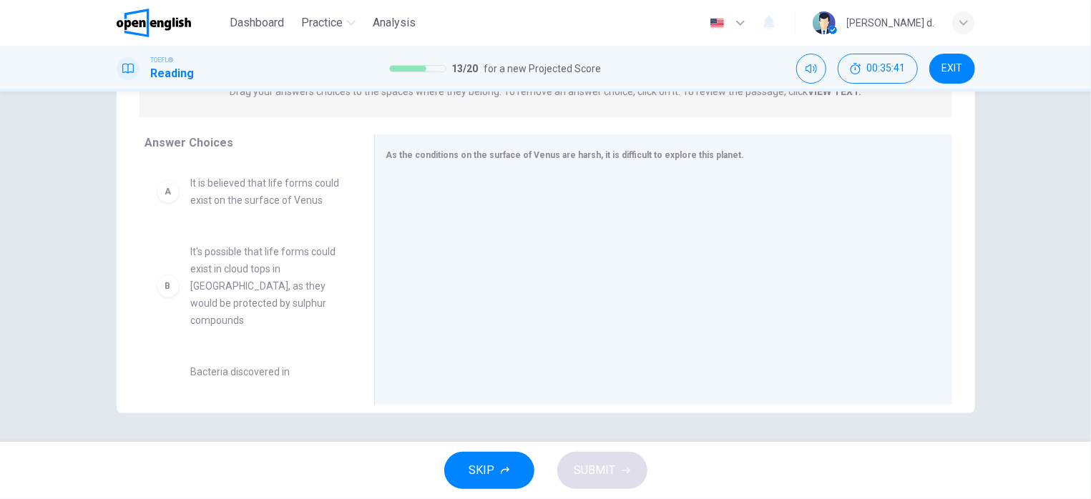
drag, startPoint x: 360, startPoint y: 172, endPoint x: 358, endPoint y: 196, distance: 24.4
click at [358, 196] on div "Answer Choices A It is believed that life forms could exist on the surface of V…" at bounding box center [246, 273] width 258 height 278
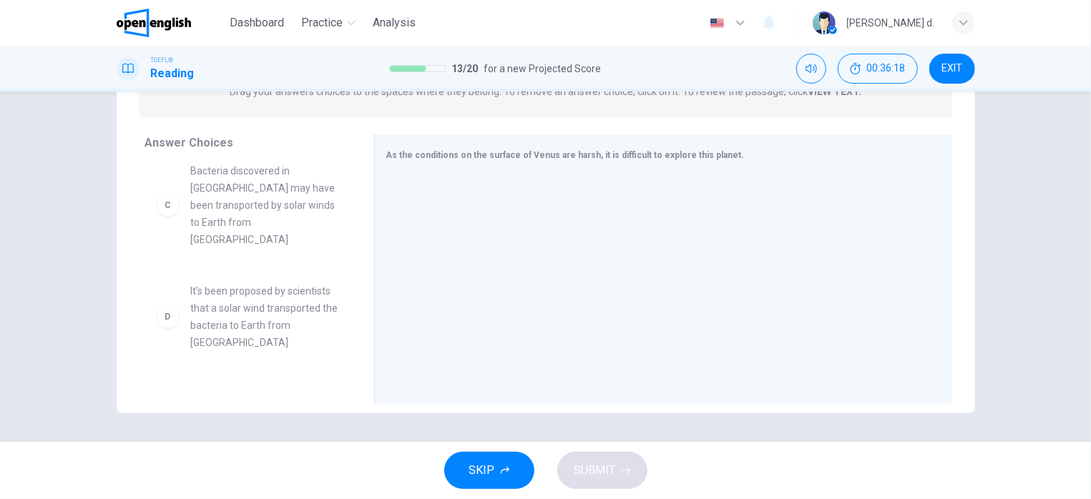
scroll to position [199, 0]
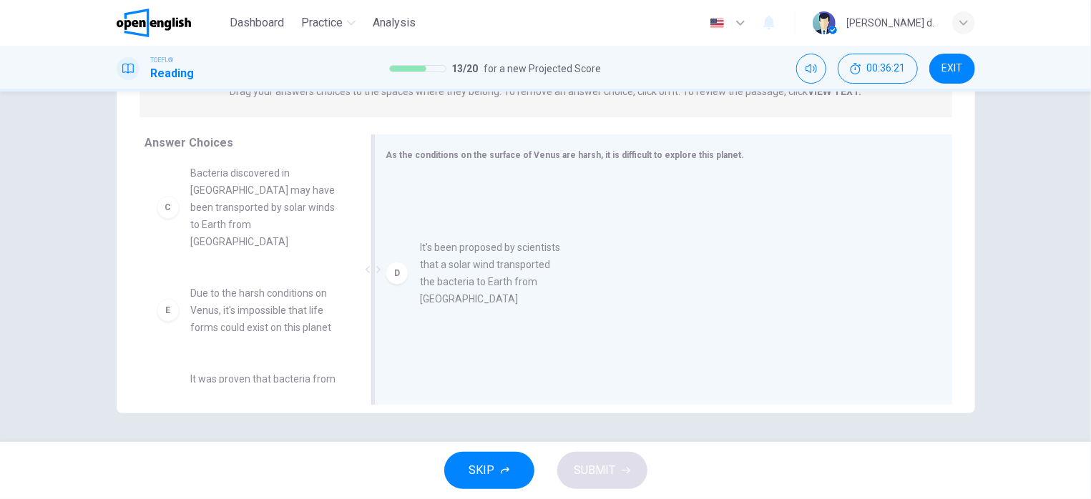
drag, startPoint x: 262, startPoint y: 300, endPoint x: 499, endPoint y: 272, distance: 238.4
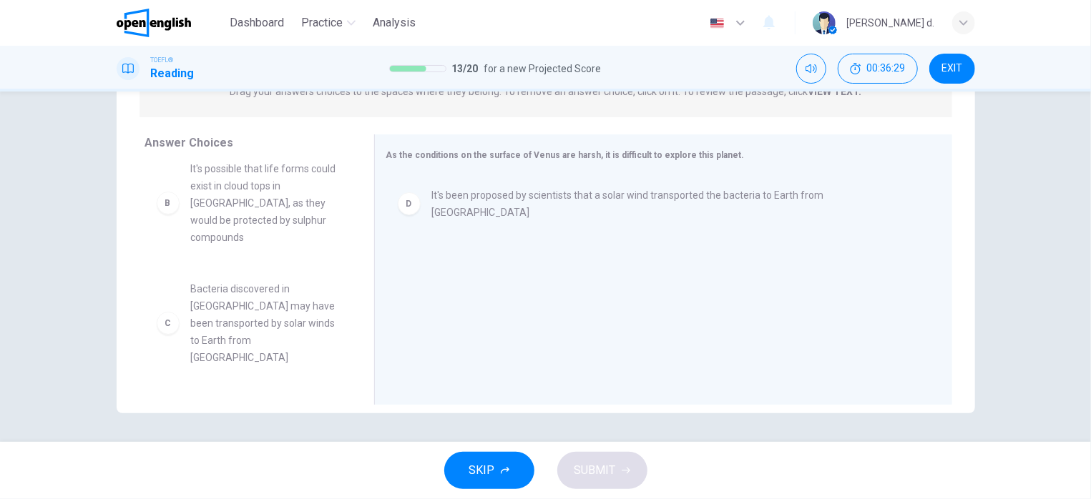
scroll to position [79, 0]
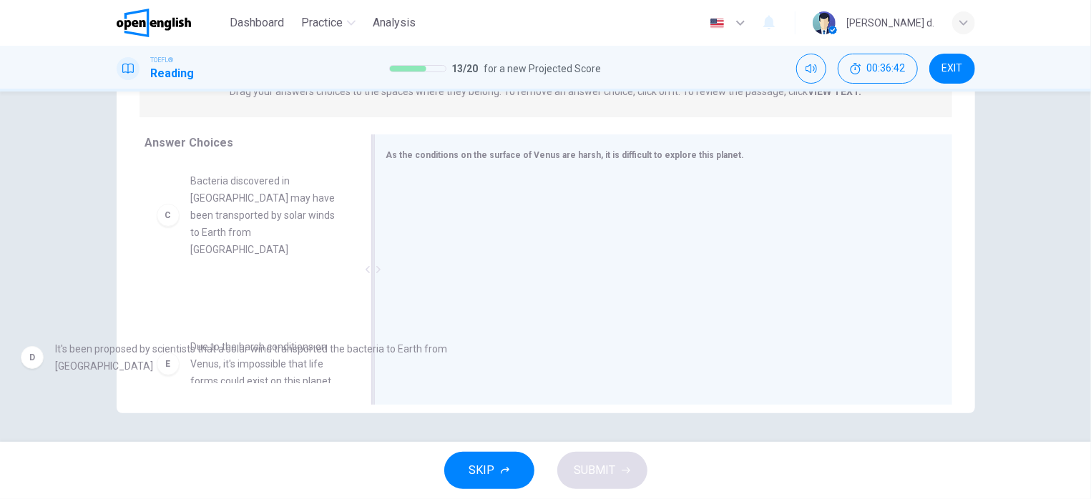
drag, startPoint x: 555, startPoint y: 212, endPoint x: 172, endPoint y: 368, distance: 413.7
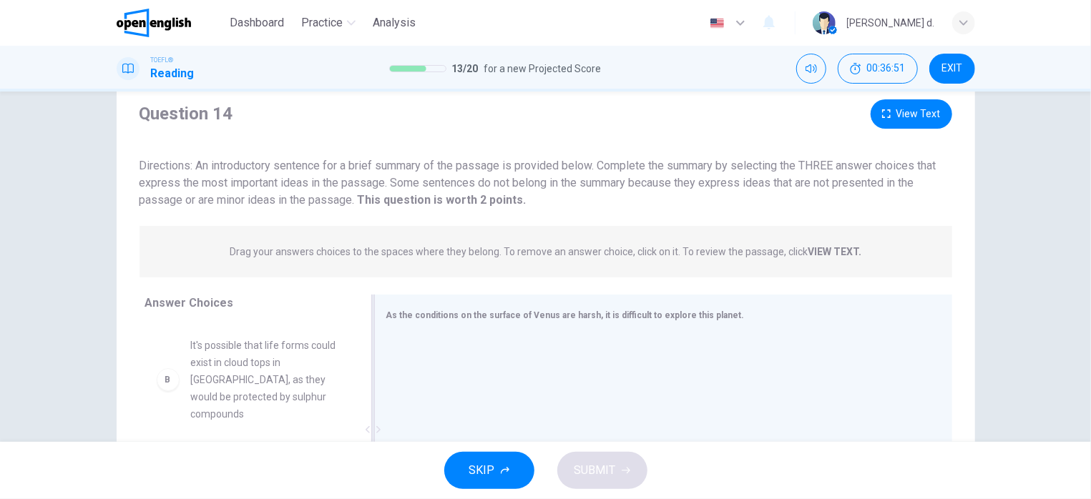
scroll to position [31, 0]
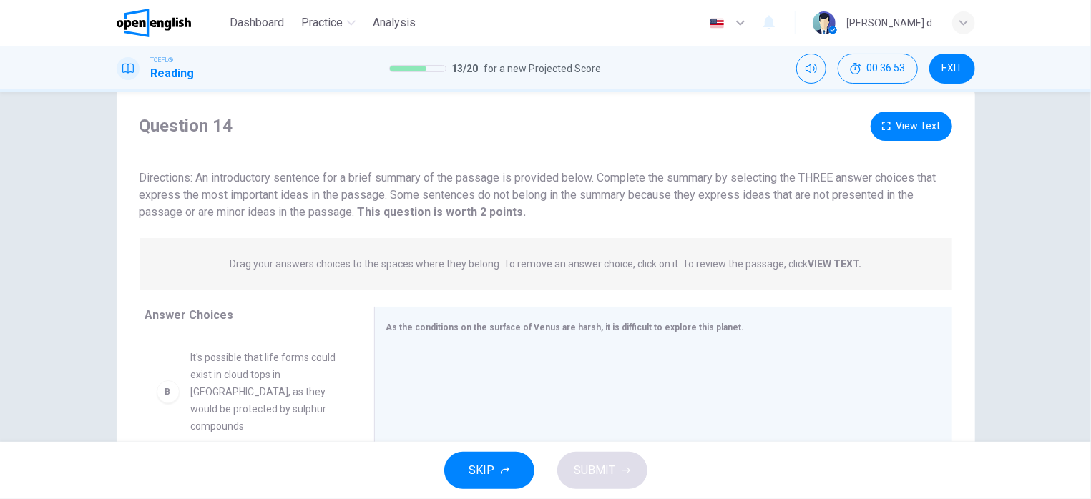
click at [821, 255] on span "Drag your answers choices to the spaces where they belong. To remove an answer …" at bounding box center [546, 263] width 632 height 17
click at [820, 261] on strong "VIEW TEXT." at bounding box center [835, 263] width 54 height 11
click at [779, 268] on p "Drag your answers choices to the spaces where they belong. To remove an answer …" at bounding box center [546, 263] width 632 height 11
click at [602, 267] on p "Drag your answers choices to the spaces where they belong. To remove an answer …" at bounding box center [546, 263] width 632 height 11
click at [471, 271] on span "Drag your answers choices to the spaces where they belong. To remove an answer …" at bounding box center [546, 263] width 632 height 17
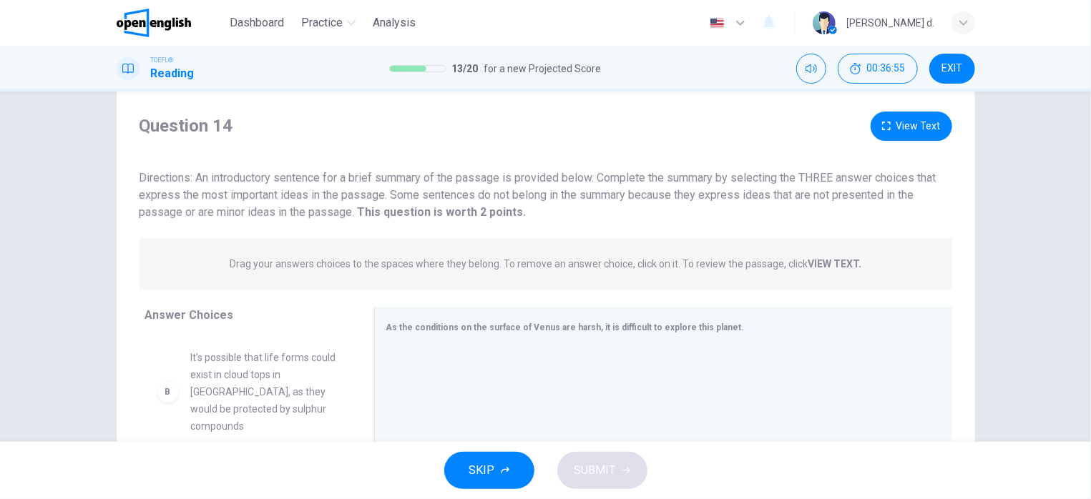
click at [393, 269] on span "Drag your answers choices to the spaces where they belong. To remove an answer …" at bounding box center [546, 263] width 632 height 17
drag, startPoint x: 381, startPoint y: 260, endPoint x: 420, endPoint y: 192, distance: 78.2
click at [381, 256] on span "Drag your answers choices to the spaces where they belong. To remove an answer …" at bounding box center [546, 263] width 632 height 17
click at [423, 190] on span "Directions: An introductory sentence for a brief summary of the passage is prov…" at bounding box center [537, 195] width 797 height 48
click at [790, 259] on p "Drag your answers choices to the spaces where they belong. To remove an answer …" at bounding box center [546, 263] width 632 height 11
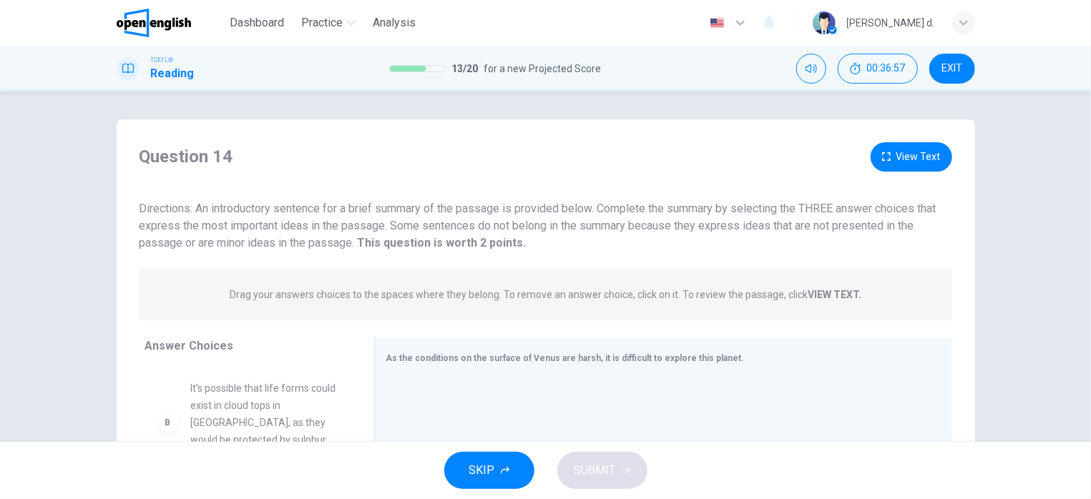
scroll to position [0, 0]
click at [882, 156] on icon "button" at bounding box center [886, 157] width 9 height 9
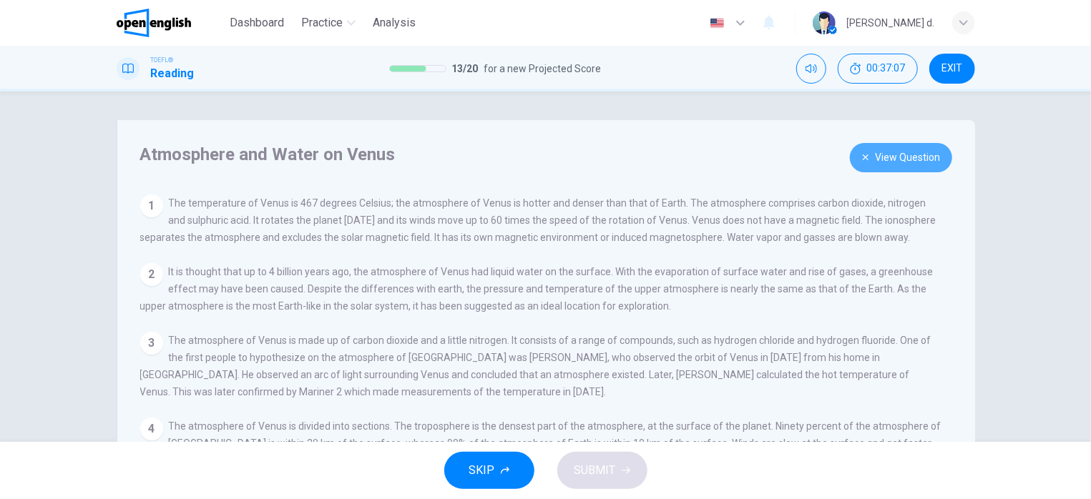
click at [894, 162] on button "View Question" at bounding box center [901, 157] width 102 height 29
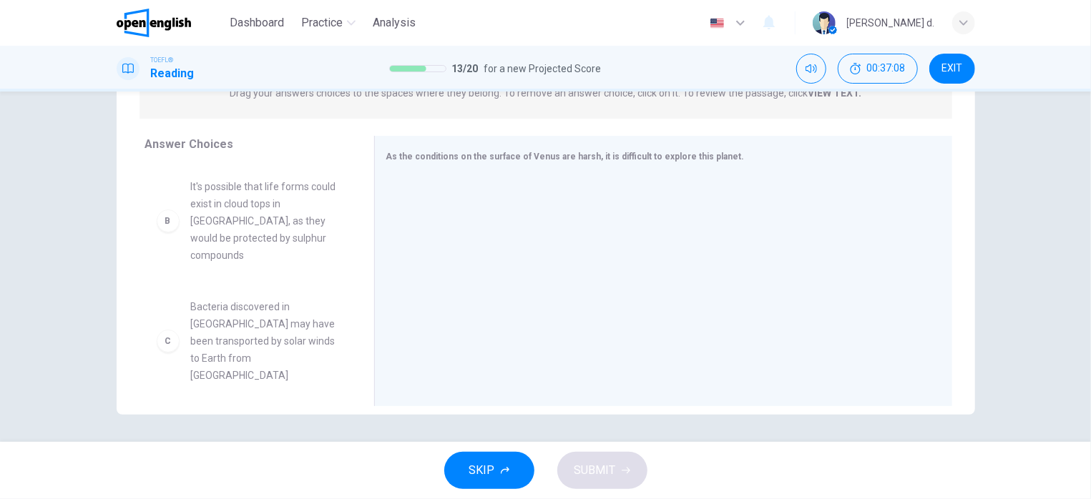
scroll to position [204, 0]
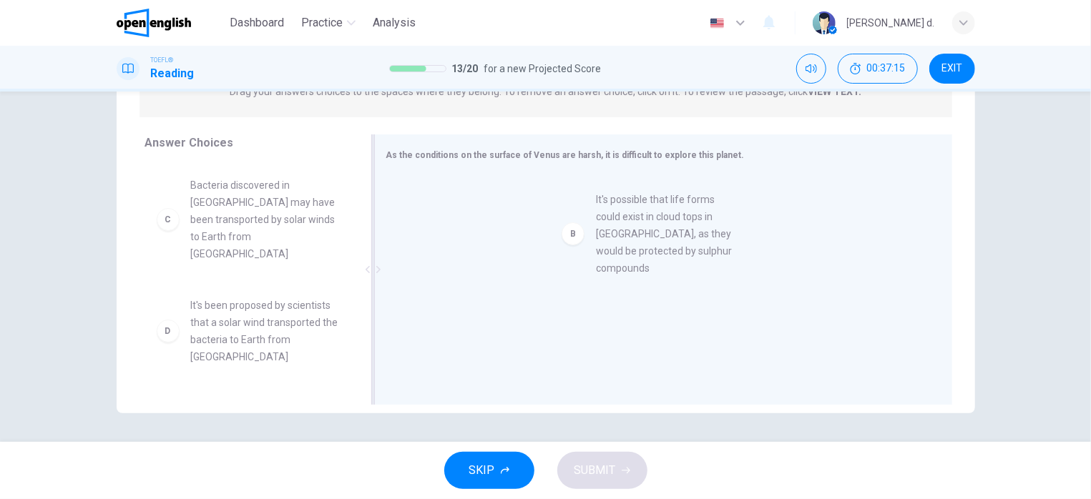
drag, startPoint x: 194, startPoint y: 222, endPoint x: 607, endPoint y: 220, distance: 413.5
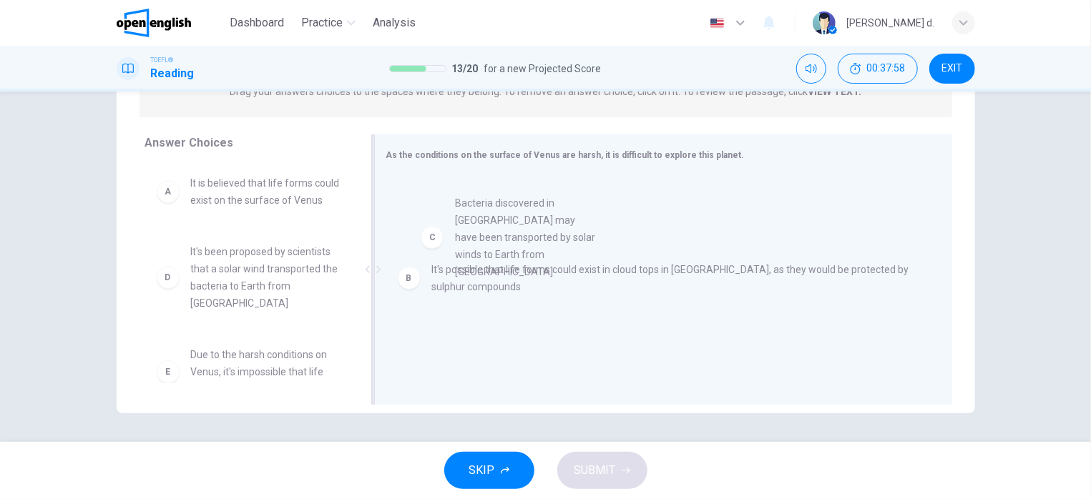
drag, startPoint x: 240, startPoint y: 292, endPoint x: 514, endPoint y: 225, distance: 281.2
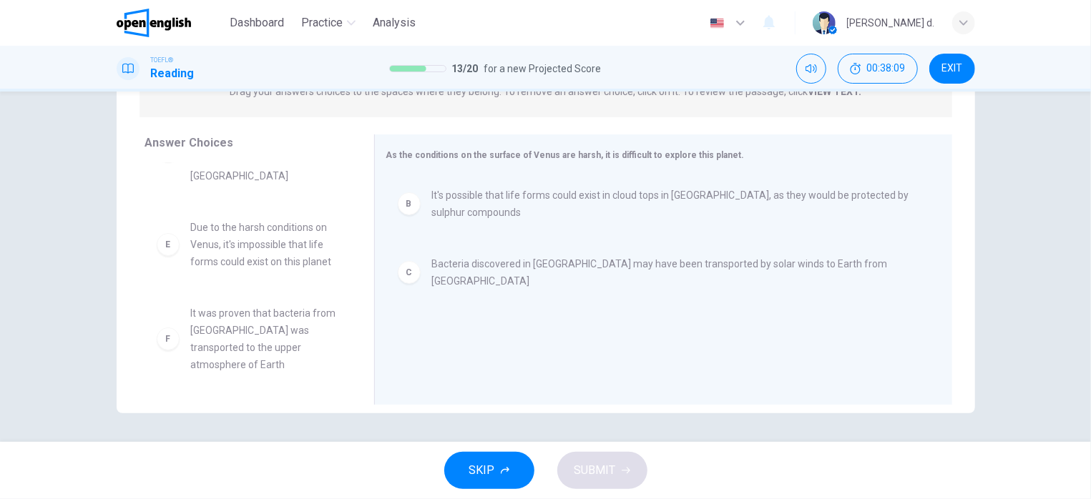
scroll to position [128, 0]
drag, startPoint x: 360, startPoint y: 282, endPoint x: 352, endPoint y: 305, distance: 24.9
click at [356, 303] on div "Answer Choices A It is believed that life forms could exist on the surface of V…" at bounding box center [246, 273] width 258 height 278
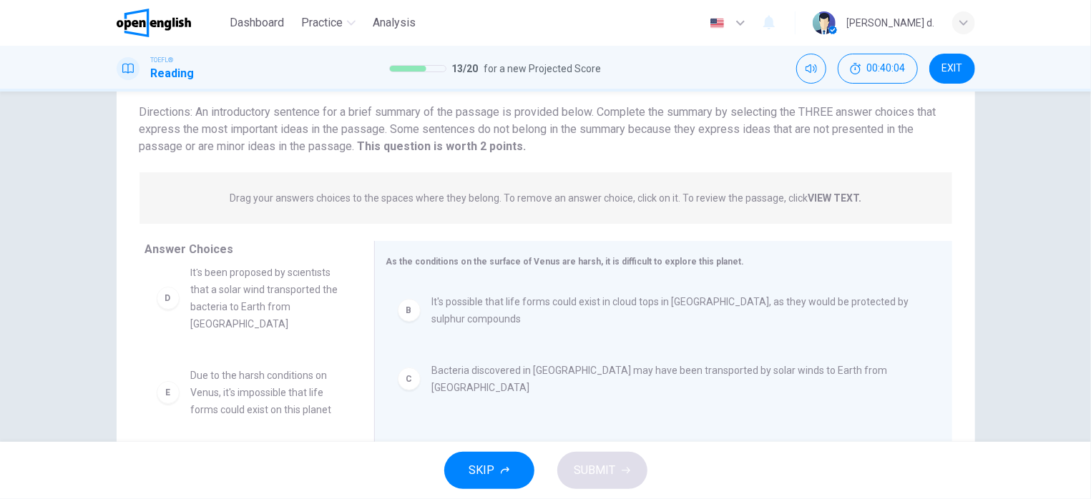
scroll to position [0, 0]
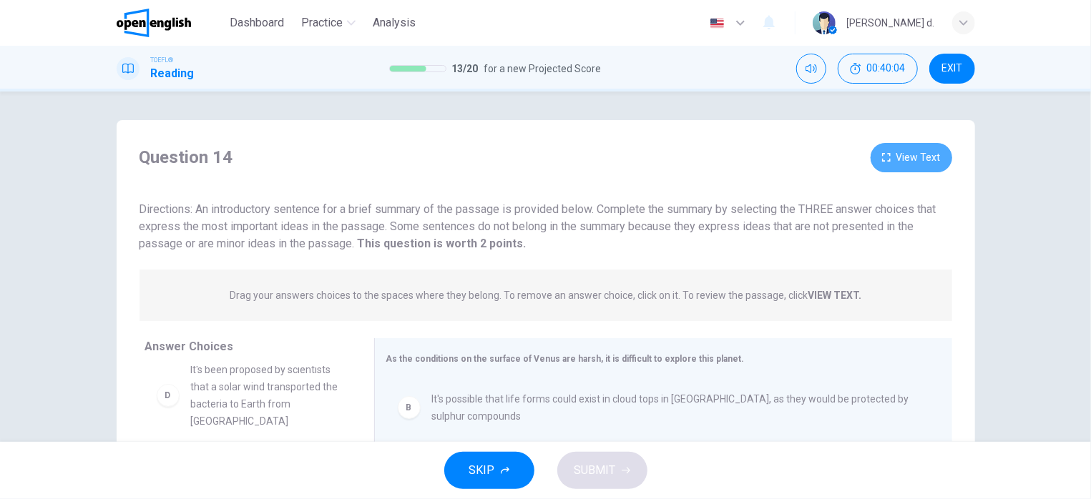
click at [906, 163] on button "View Text" at bounding box center [912, 157] width 82 height 29
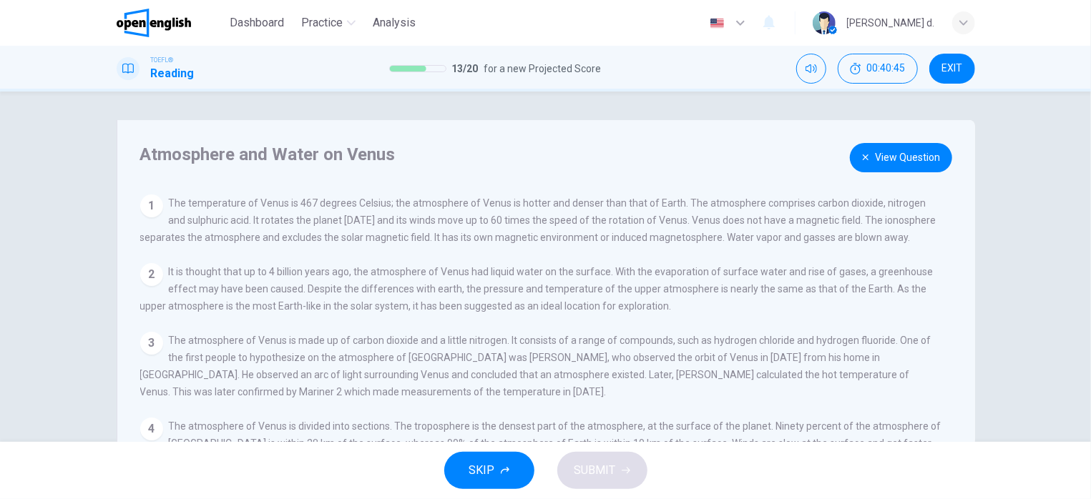
click at [878, 153] on button "View Question" at bounding box center [901, 157] width 102 height 29
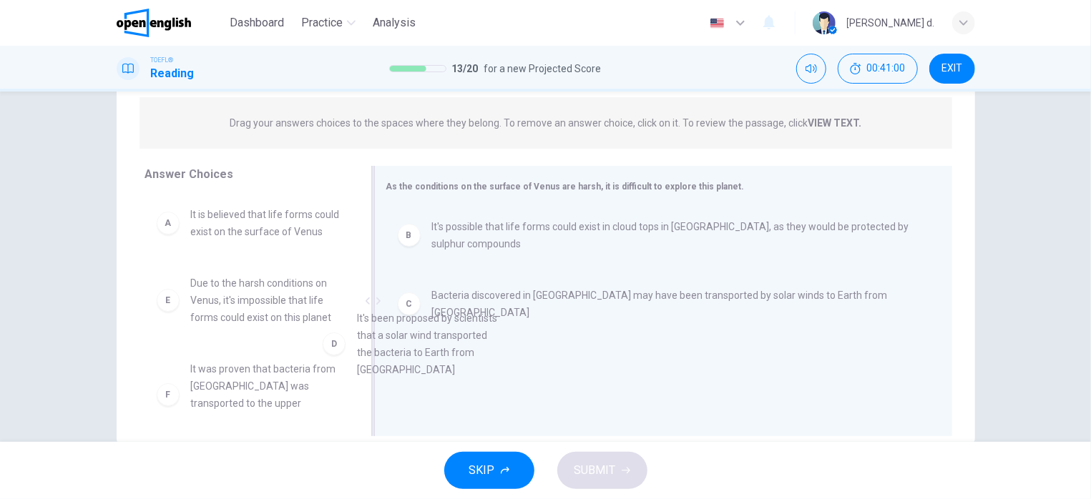
scroll to position [3, 0]
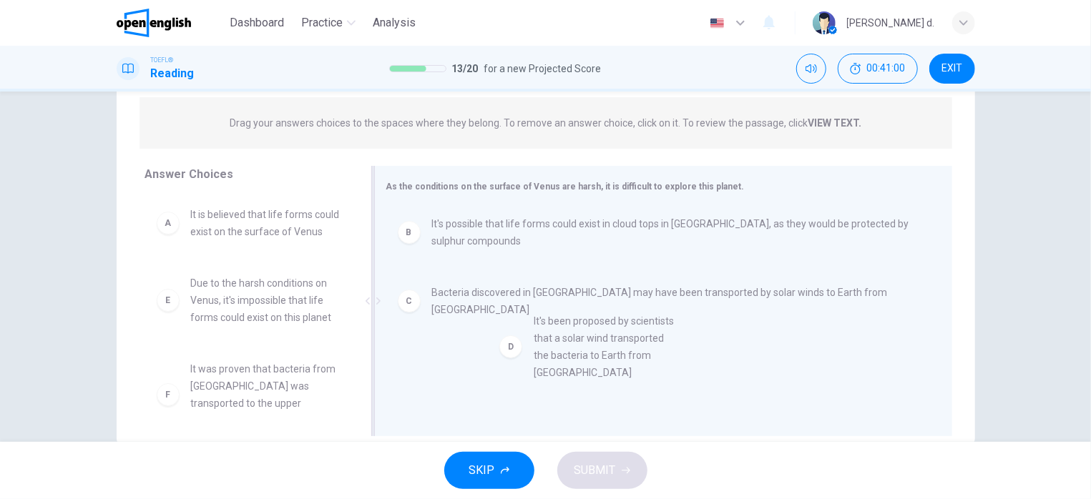
drag, startPoint x: 228, startPoint y: 324, endPoint x: 582, endPoint y: 343, distance: 353.9
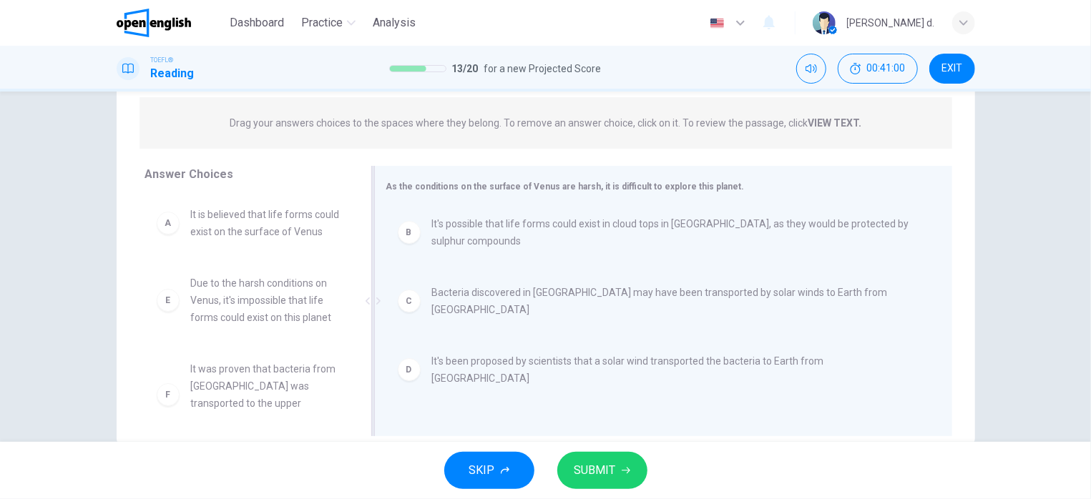
scroll to position [0, 0]
click at [602, 466] on span "SUBMIT" at bounding box center [594, 471] width 41 height 20
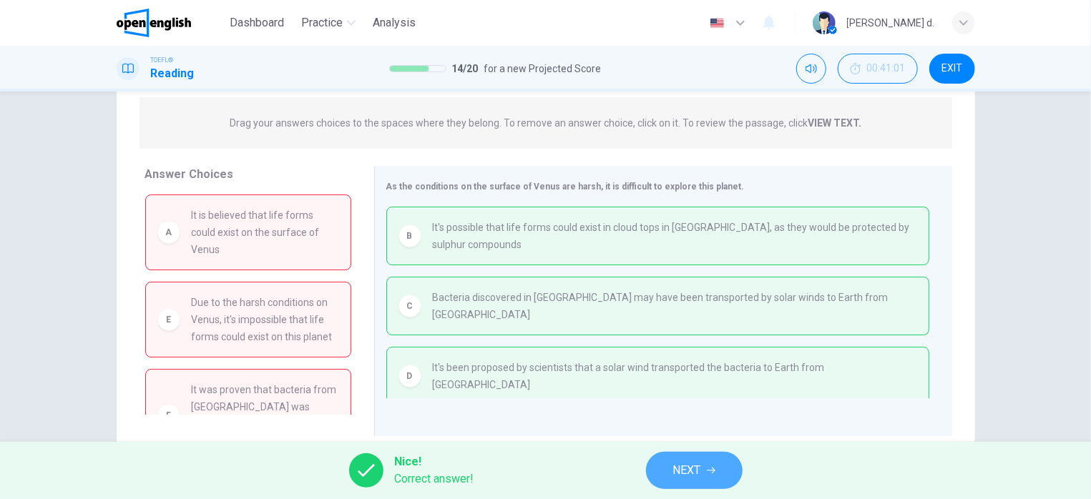
click at [694, 468] on span "NEXT" at bounding box center [687, 471] width 28 height 20
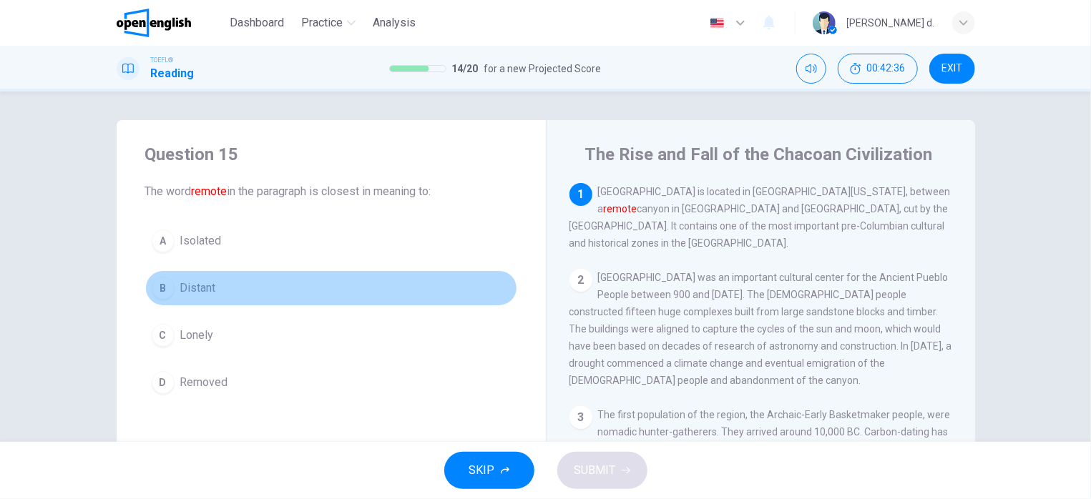
click at [190, 290] on span "Distant" at bounding box center [198, 288] width 36 height 17
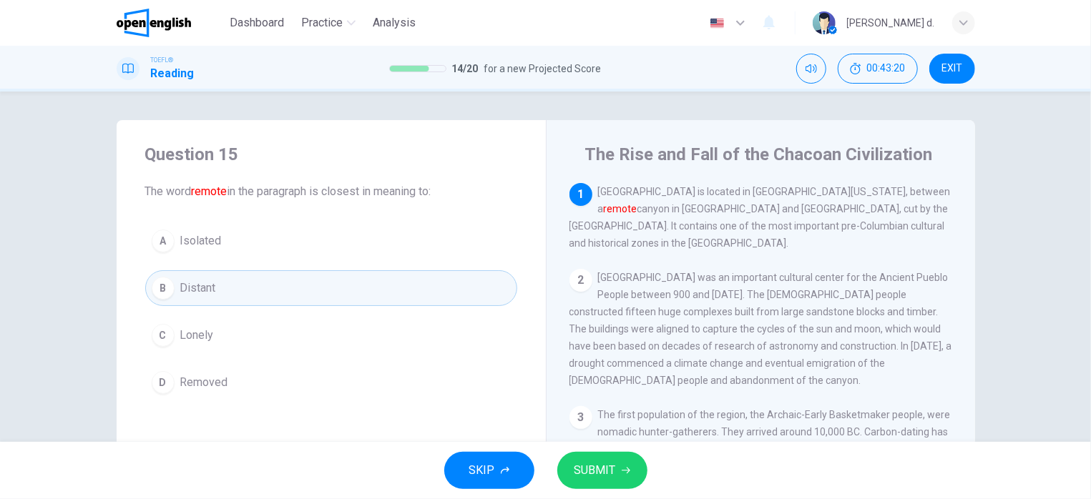
click at [259, 255] on button "A Isolated" at bounding box center [331, 241] width 372 height 36
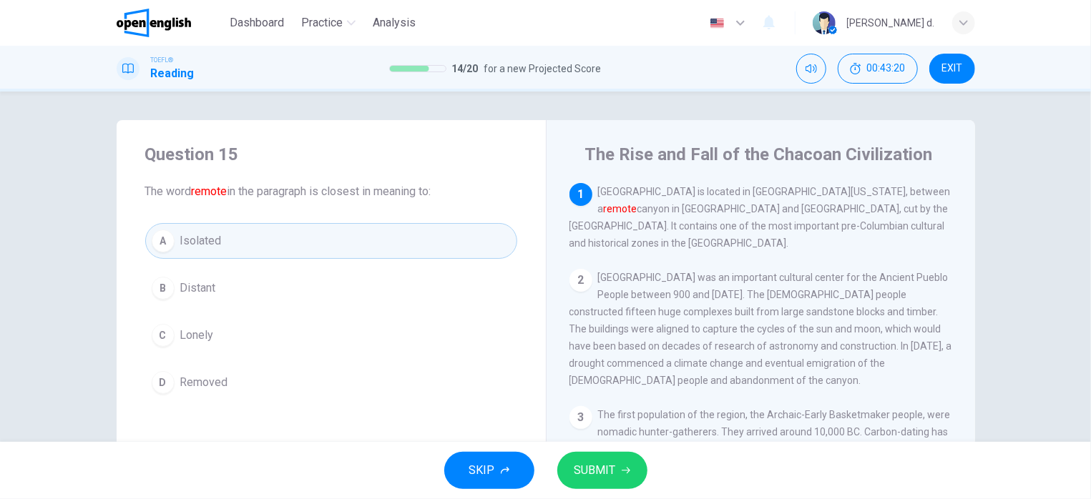
click at [272, 285] on button "B Distant" at bounding box center [331, 288] width 372 height 36
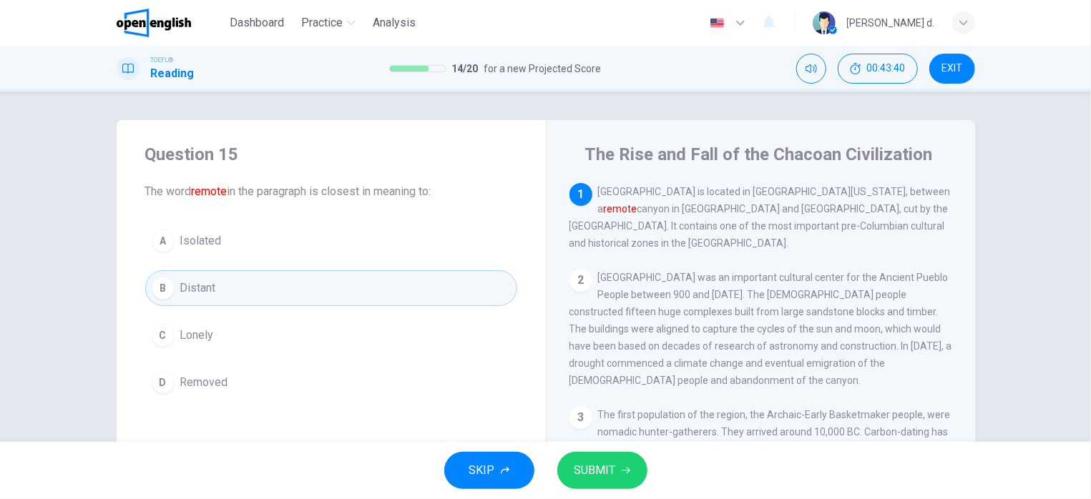
click at [635, 480] on button "SUBMIT" at bounding box center [602, 470] width 90 height 37
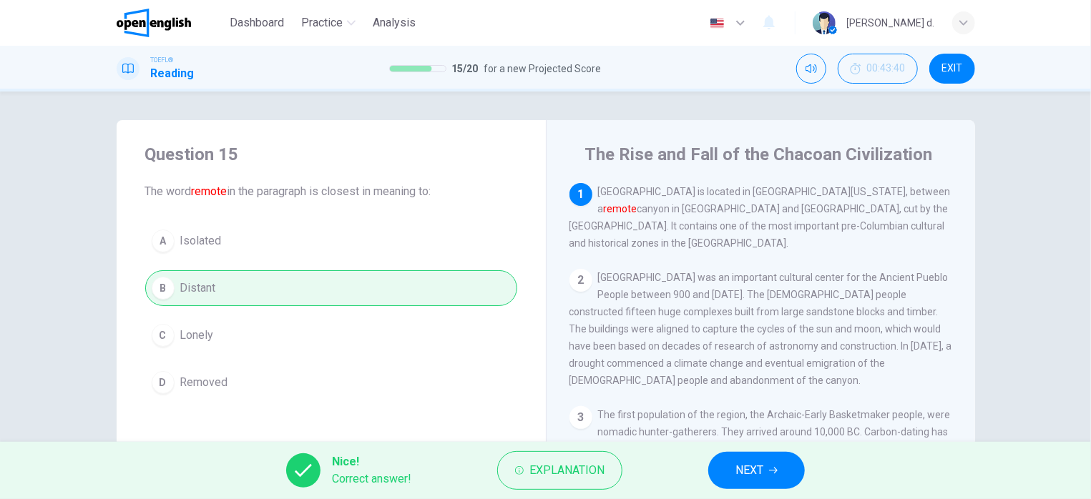
click at [753, 484] on button "NEXT" at bounding box center [756, 470] width 97 height 37
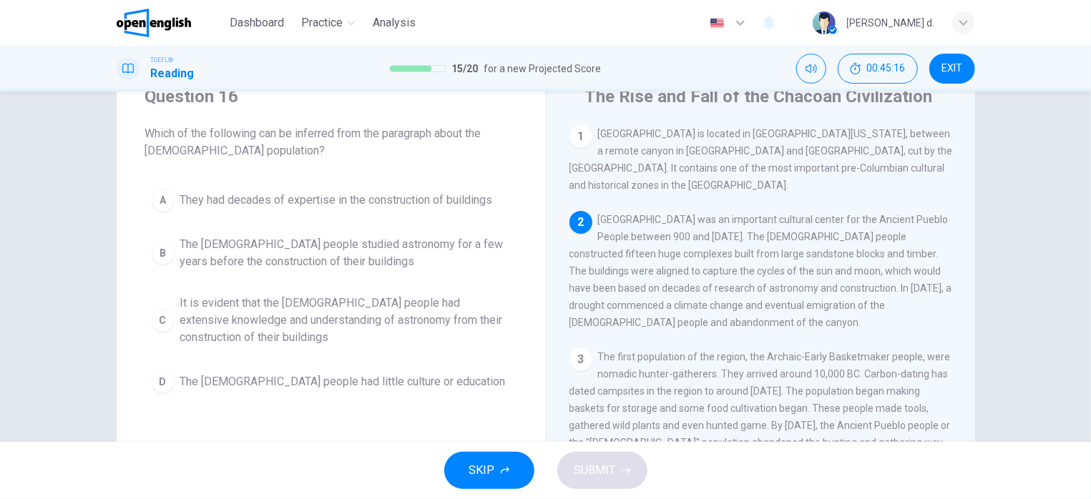
scroll to position [86, 0]
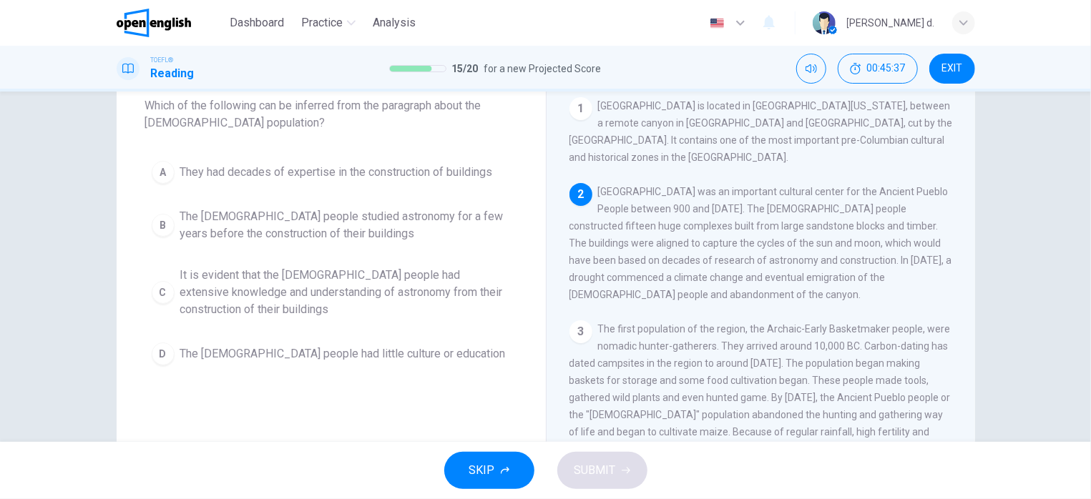
click at [445, 290] on span "It is evident that the [DEMOGRAPHIC_DATA] people had extensive knowledge and un…" at bounding box center [345, 293] width 330 height 52
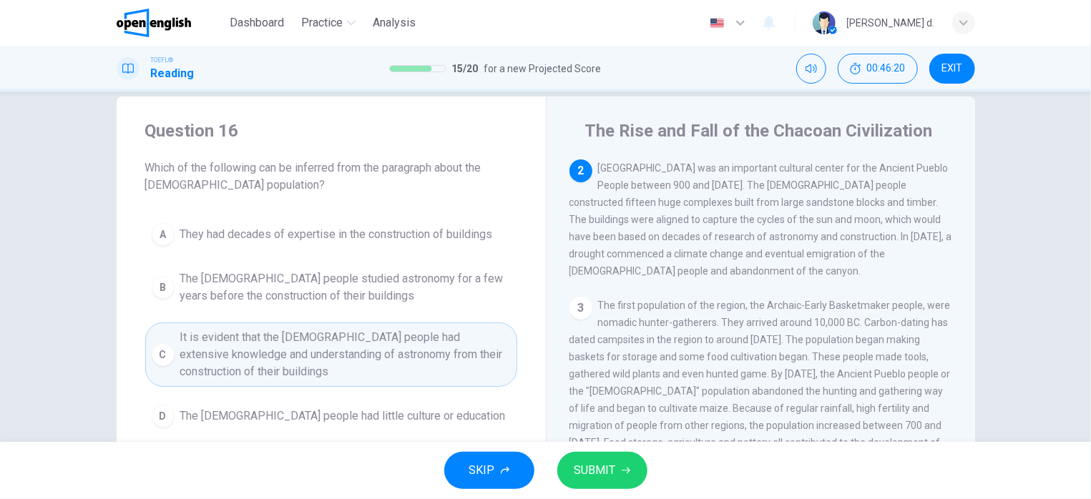
scroll to position [0, 0]
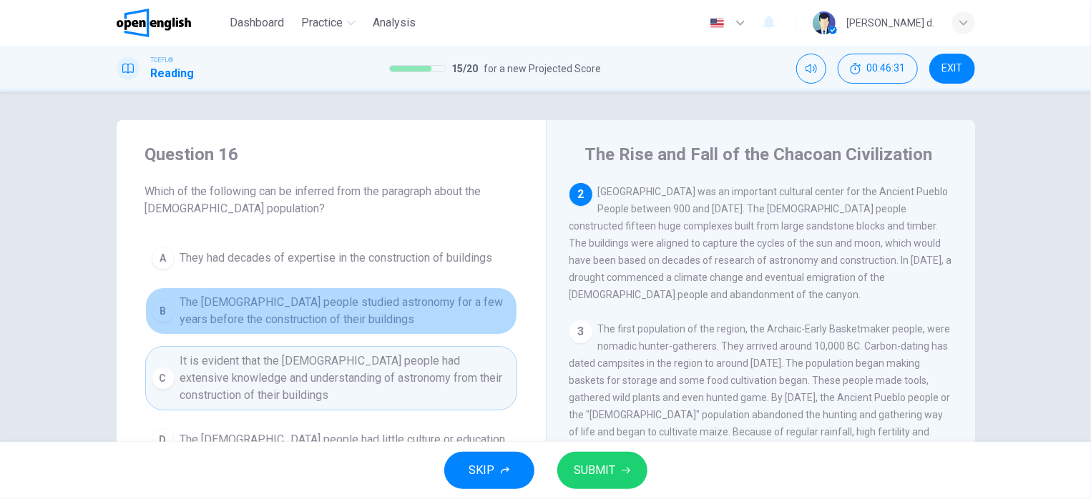
click at [353, 310] on span "The [DEMOGRAPHIC_DATA] people studied astronomy for a few years before the cons…" at bounding box center [345, 311] width 330 height 34
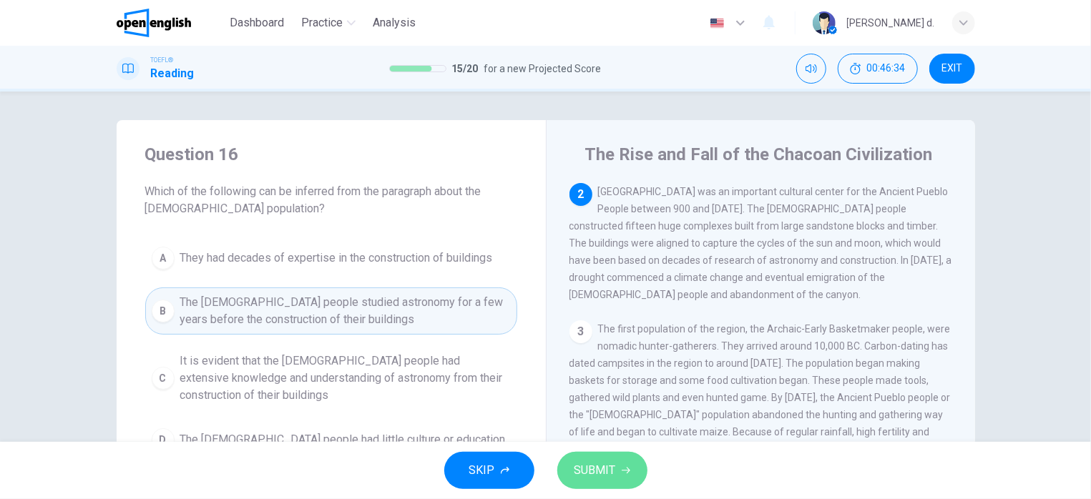
click at [598, 468] on span "SUBMIT" at bounding box center [594, 471] width 41 height 20
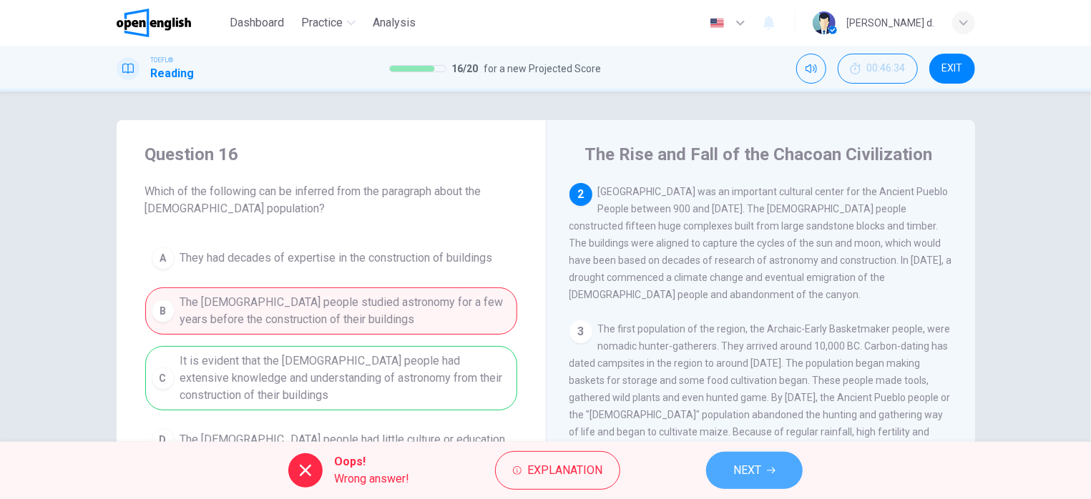
click at [751, 464] on span "NEXT" at bounding box center [747, 471] width 28 height 20
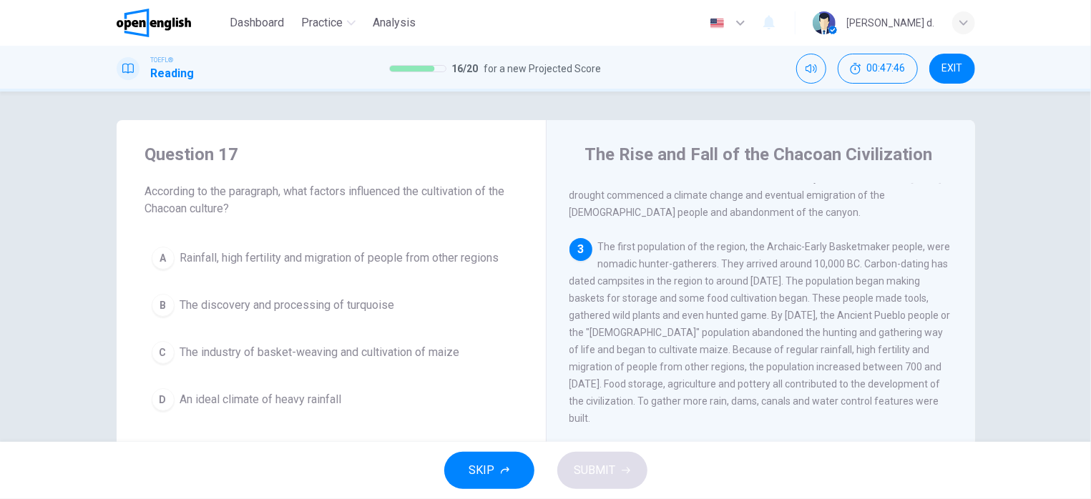
scroll to position [221, 0]
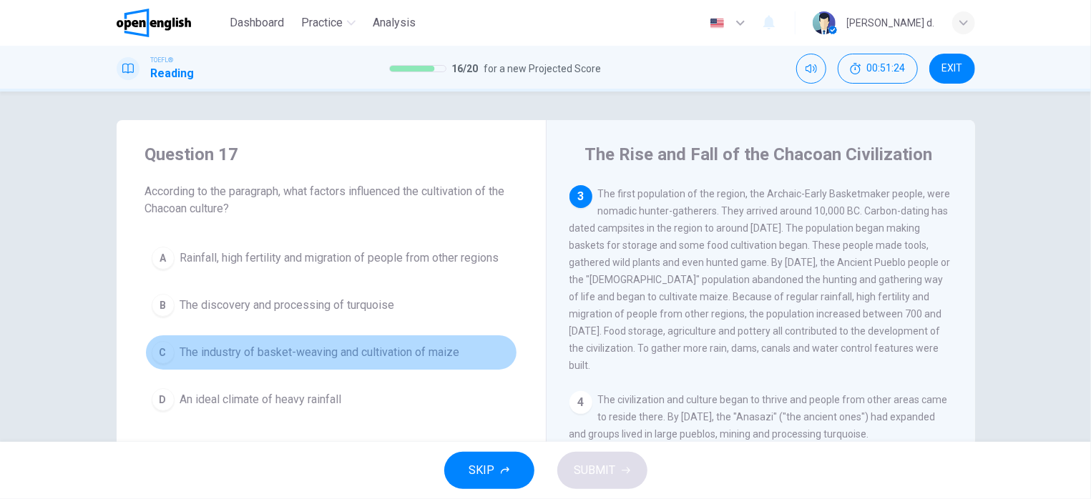
click at [408, 351] on span "The industry of basket-weaving and cultivation of maize" at bounding box center [320, 352] width 280 height 17
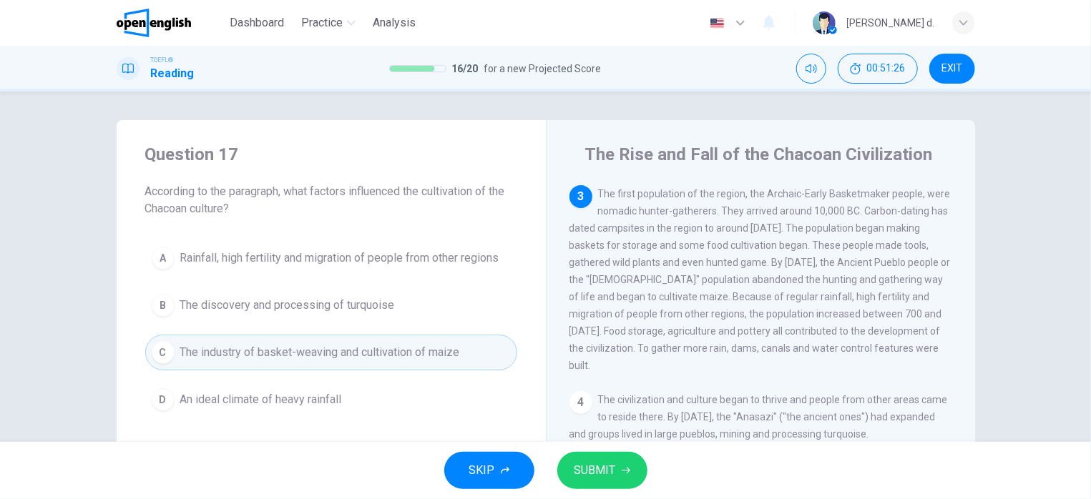
click at [626, 461] on button "SUBMIT" at bounding box center [602, 470] width 90 height 37
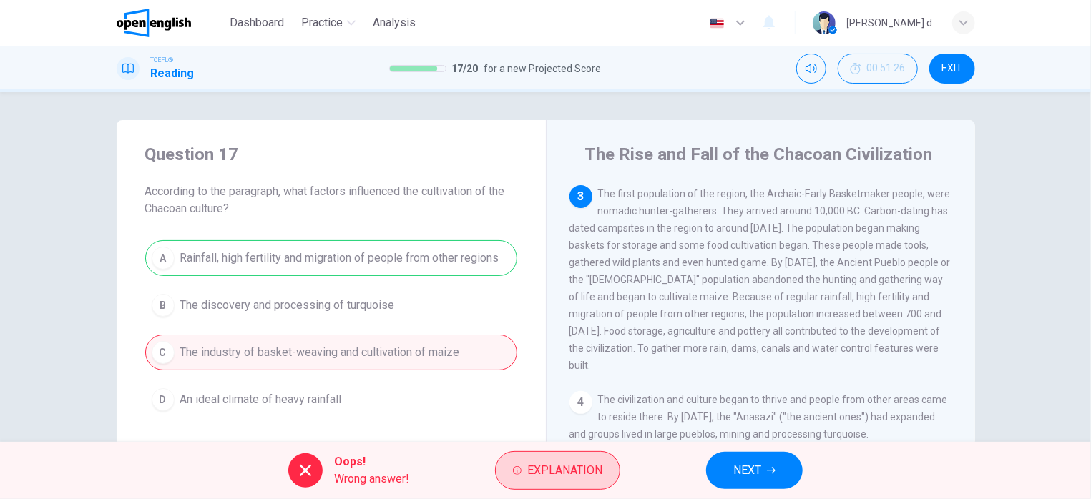
click at [548, 460] on button "Explanation" at bounding box center [557, 470] width 125 height 39
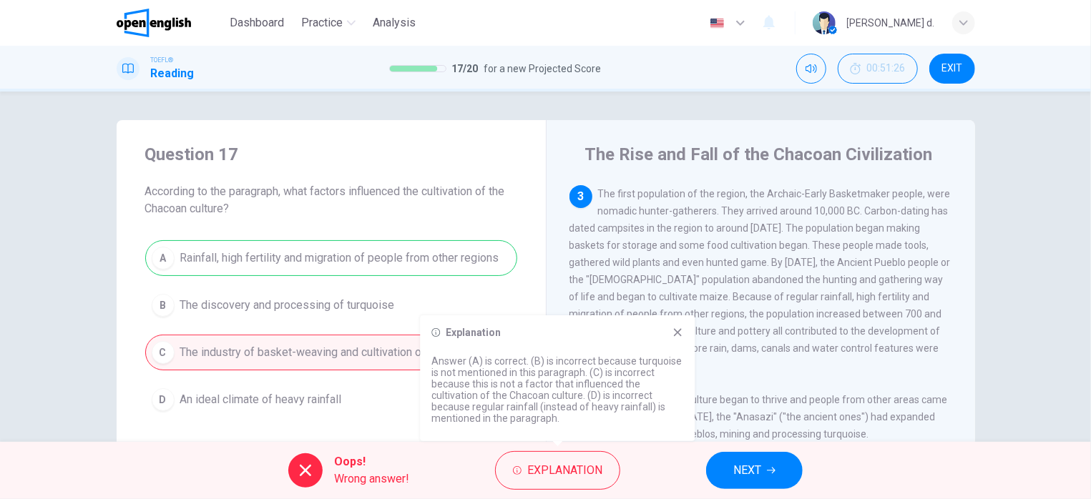
click at [758, 471] on span "NEXT" at bounding box center [747, 471] width 28 height 20
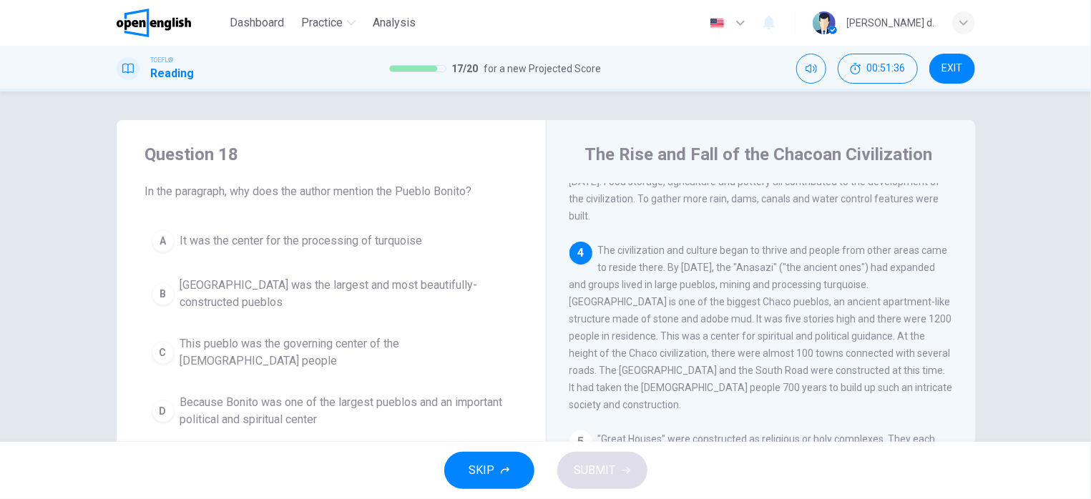
scroll to position [396, 0]
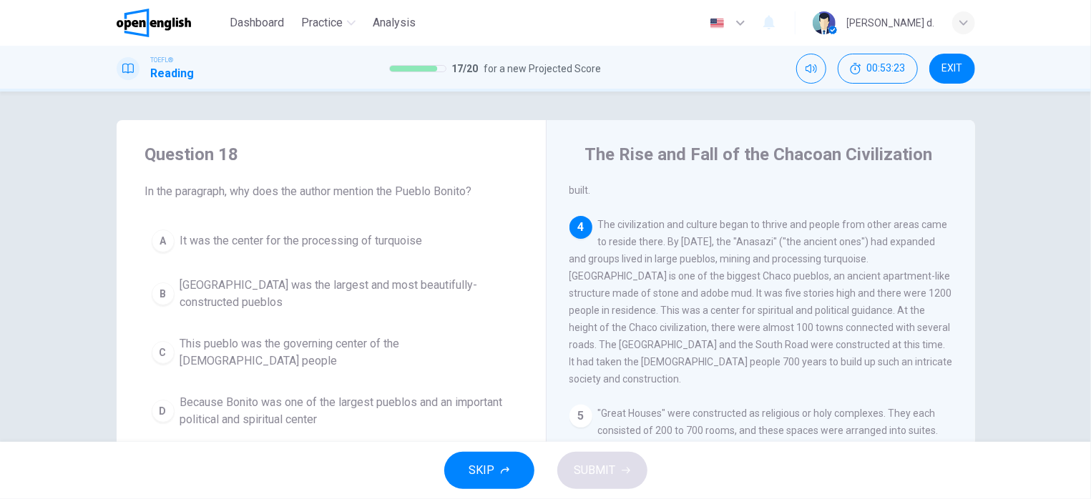
click at [449, 285] on span "[GEOGRAPHIC_DATA] was the largest and most beautifully-constructed pueblos" at bounding box center [345, 294] width 330 height 34
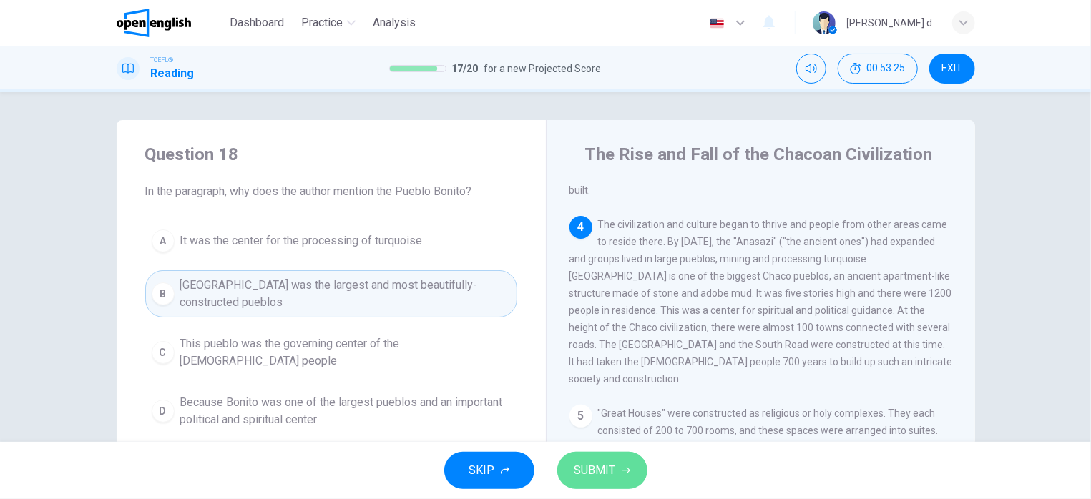
click at [594, 469] on span "SUBMIT" at bounding box center [594, 471] width 41 height 20
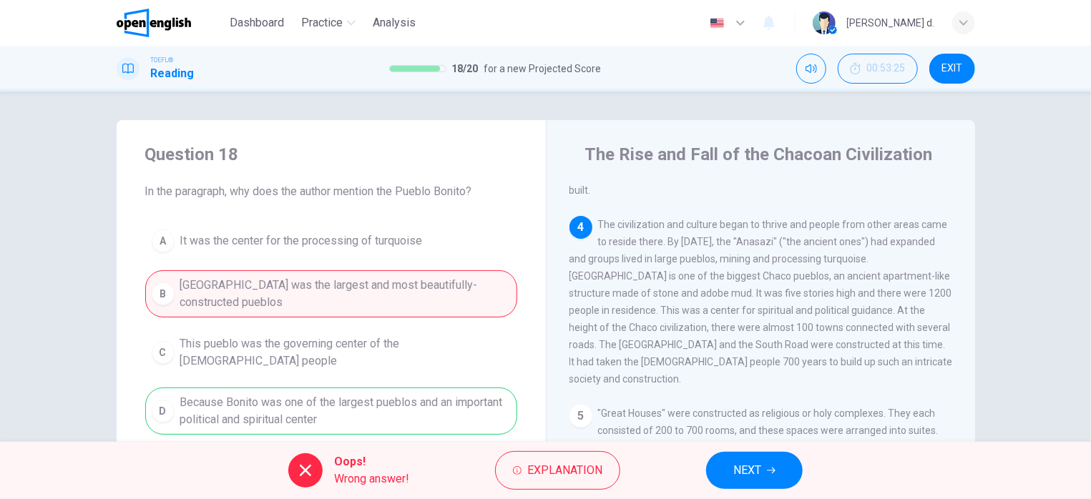
click at [746, 464] on span "NEXT" at bounding box center [747, 471] width 28 height 20
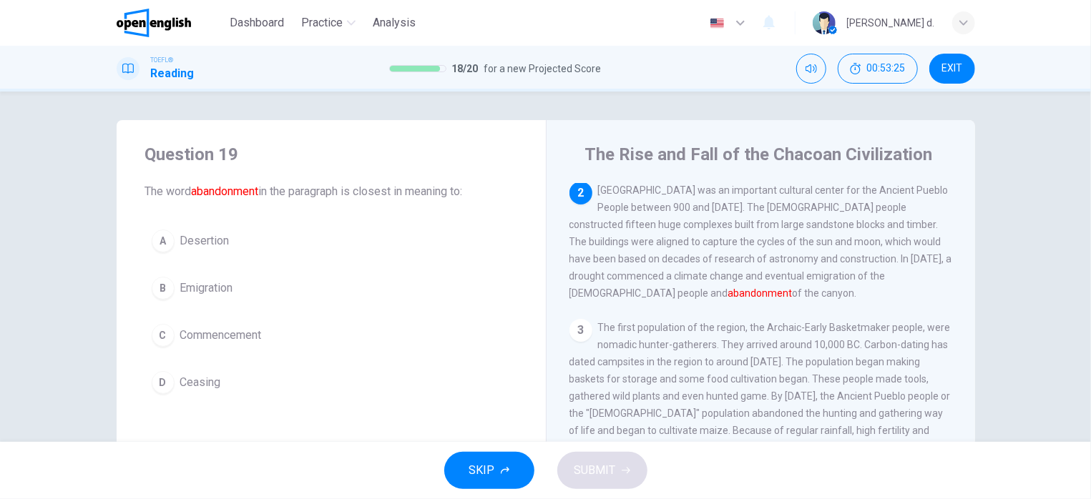
scroll to position [87, 0]
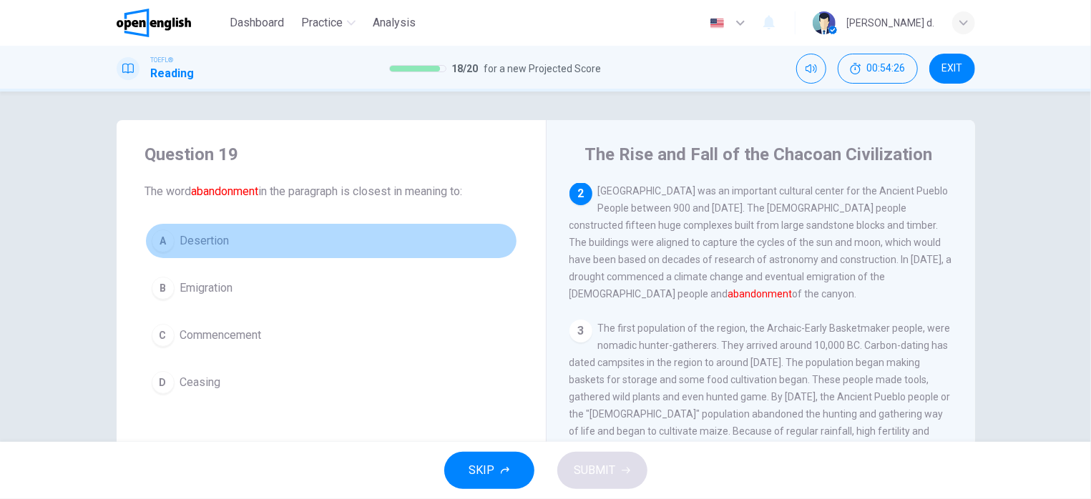
click at [206, 242] on span "Desertion" at bounding box center [204, 240] width 49 height 17
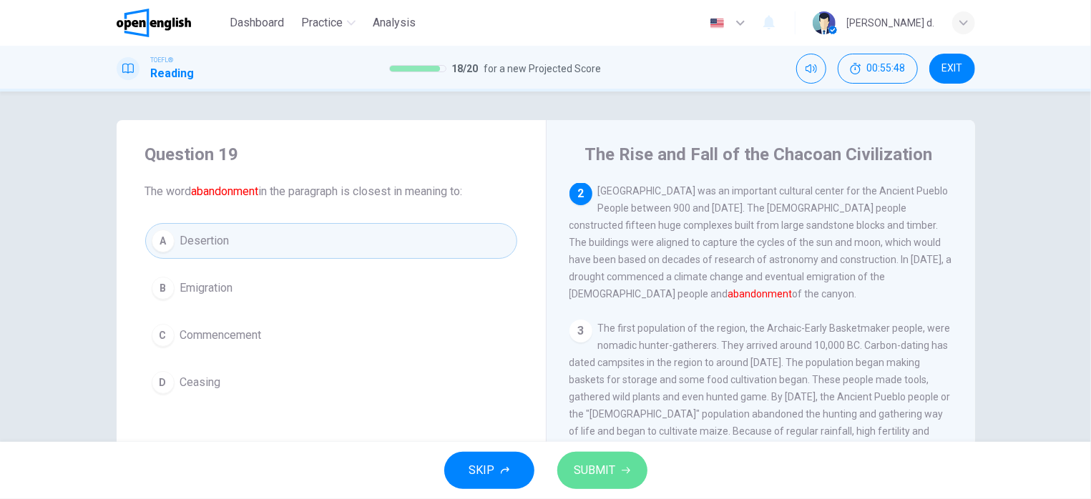
click at [637, 481] on button "SUBMIT" at bounding box center [602, 470] width 90 height 37
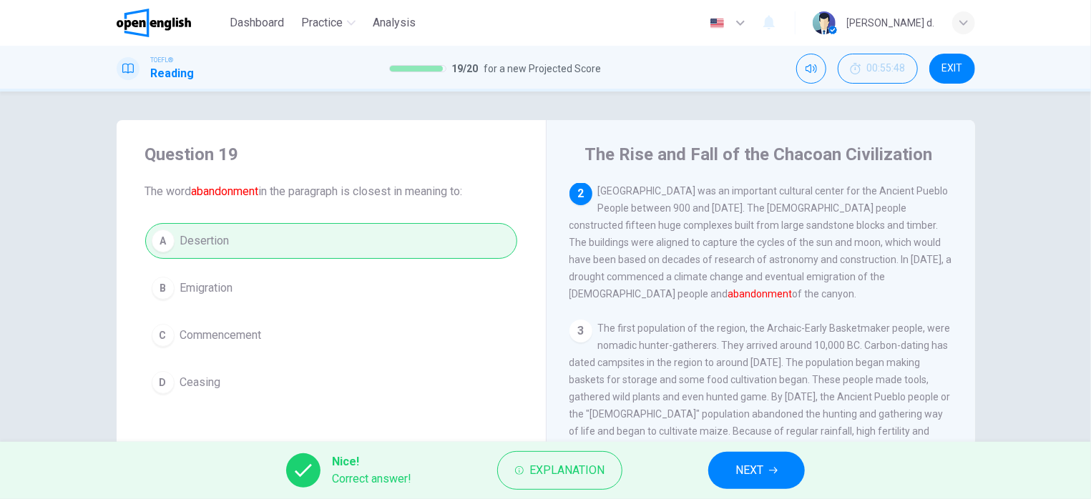
click at [773, 454] on button "NEXT" at bounding box center [756, 470] width 97 height 37
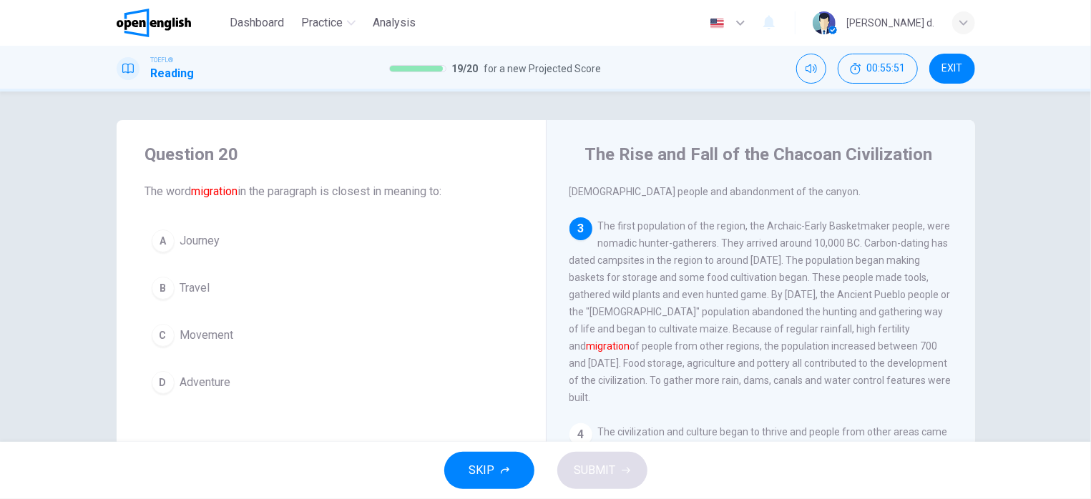
scroll to position [221, 0]
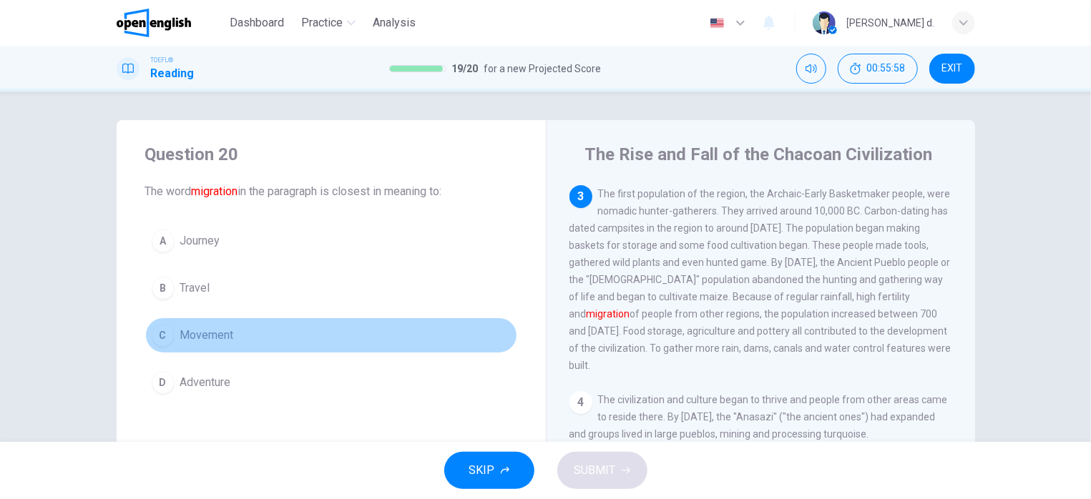
click at [206, 342] on span "Movement" at bounding box center [207, 335] width 54 height 17
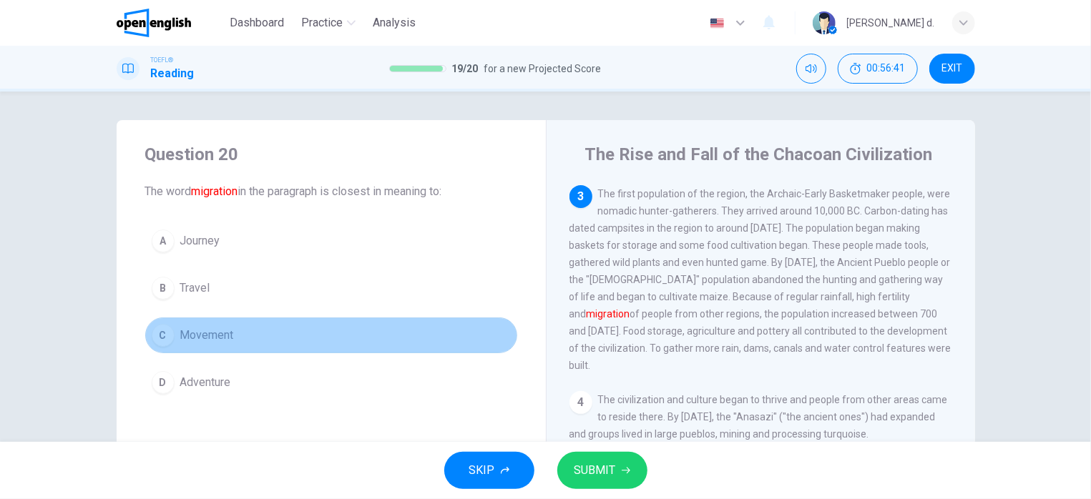
click at [245, 335] on button "C Movement" at bounding box center [331, 336] width 372 height 36
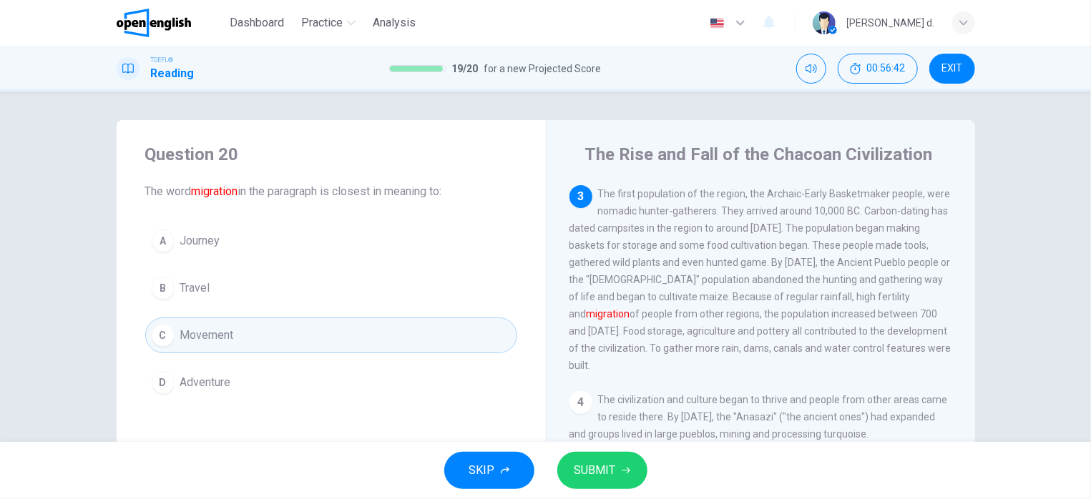
click at [609, 463] on span "SUBMIT" at bounding box center [594, 471] width 41 height 20
